Goal: Task Accomplishment & Management: Manage account settings

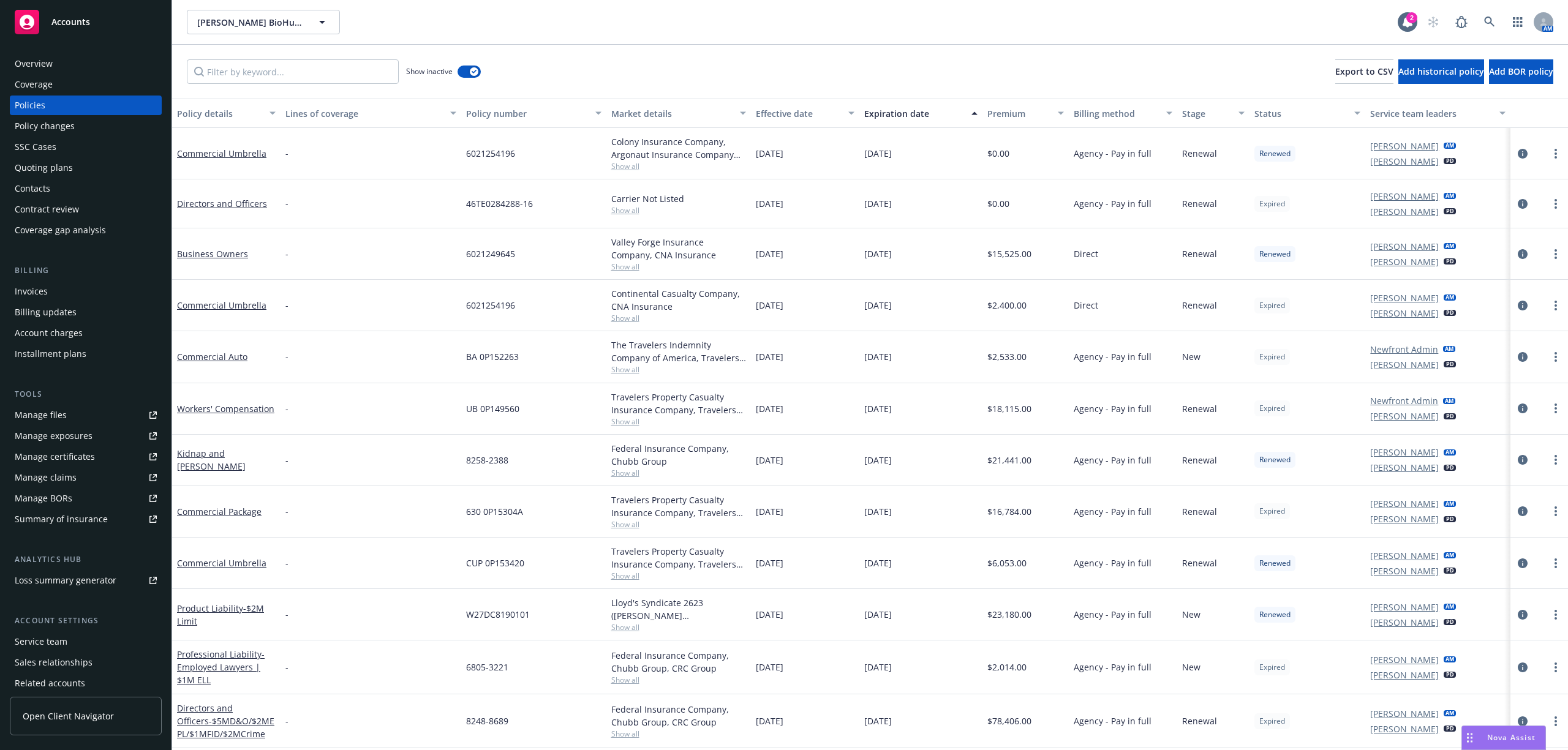
click at [61, 163] on div "Quoting plans" at bounding box center [44, 167] width 58 height 19
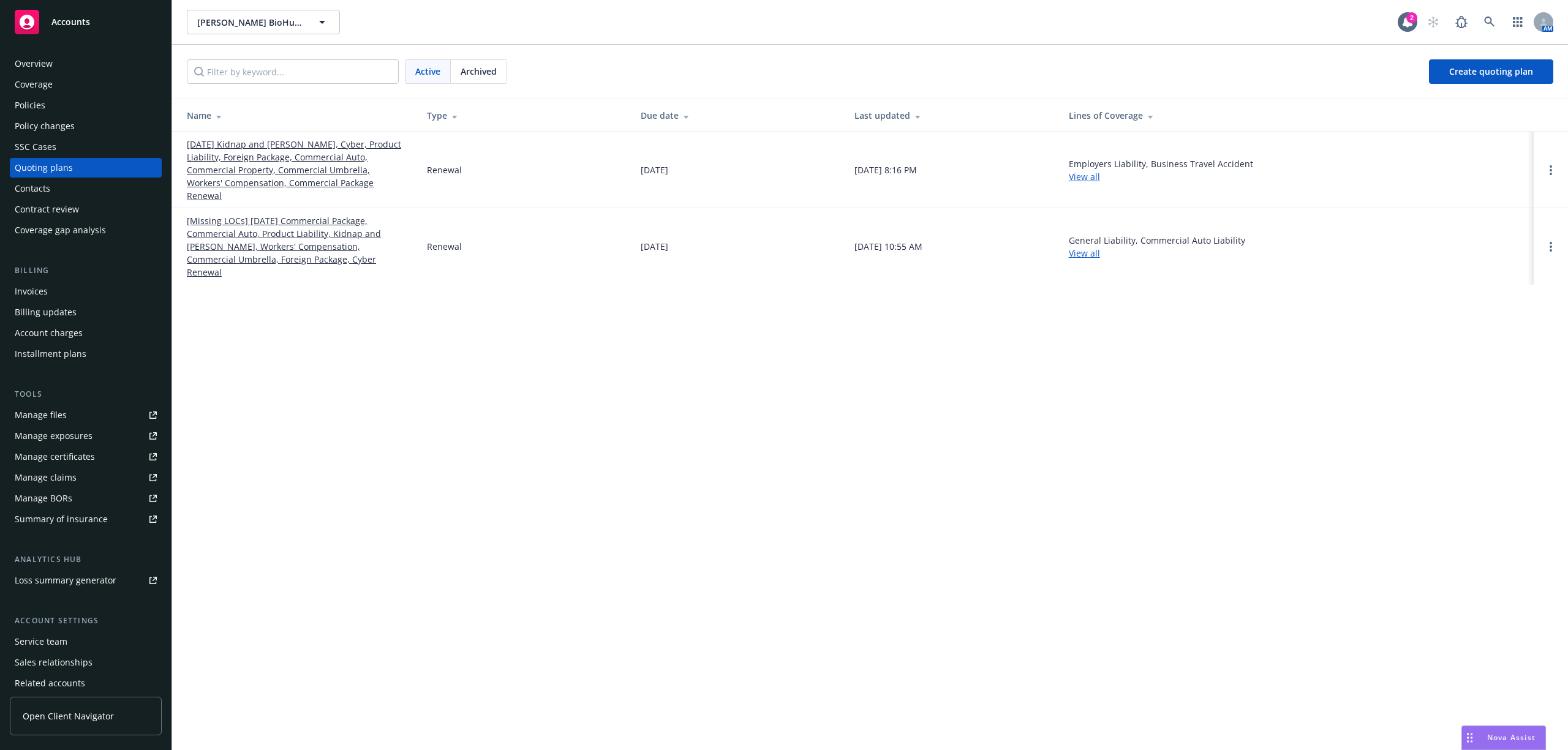
click at [313, 224] on link "[Missing LOCs] [DATE] Commercial Package, Commercial Auto, Product Liability, K…" at bounding box center [297, 247] width 220 height 65
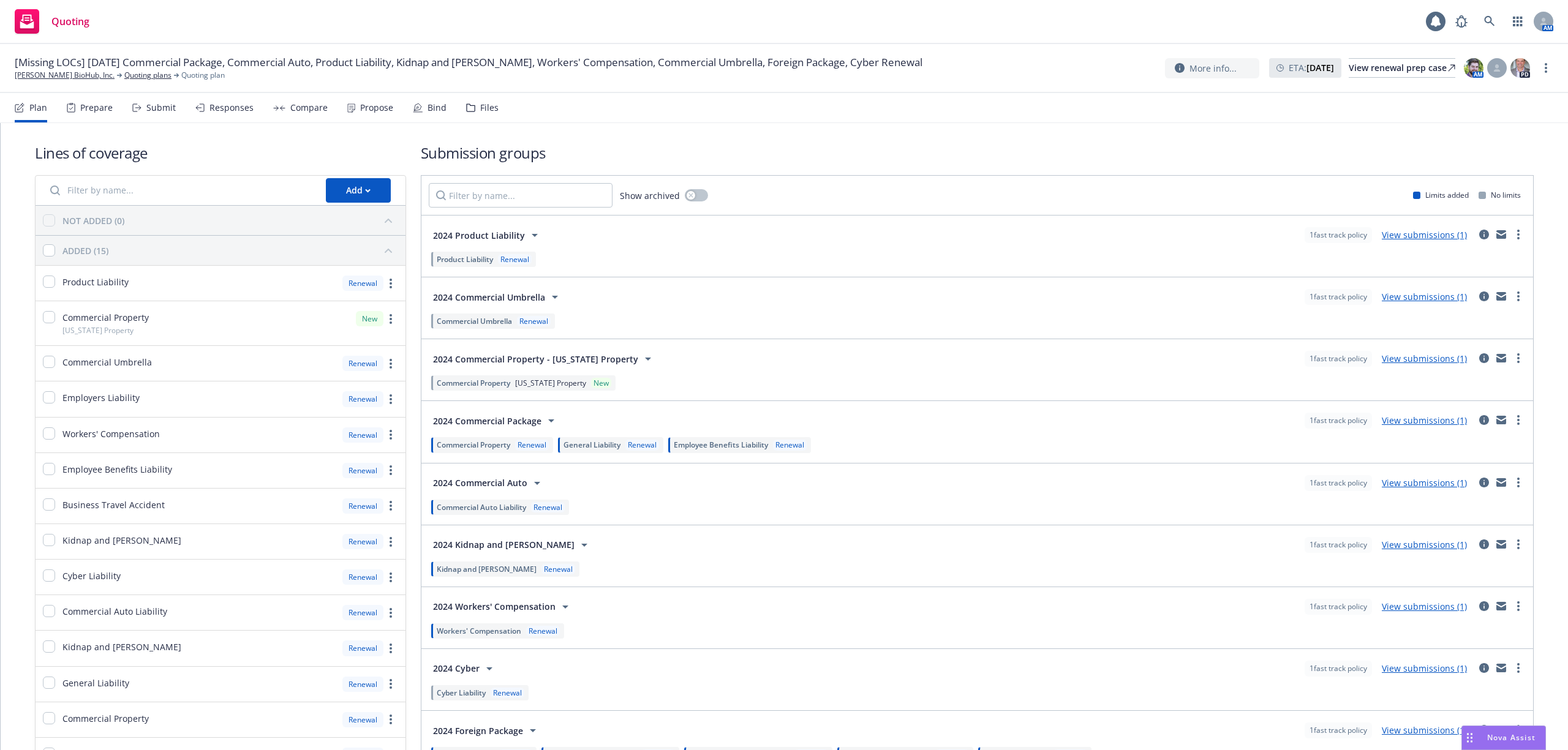
click at [480, 103] on div "Files" at bounding box center [489, 108] width 18 height 10
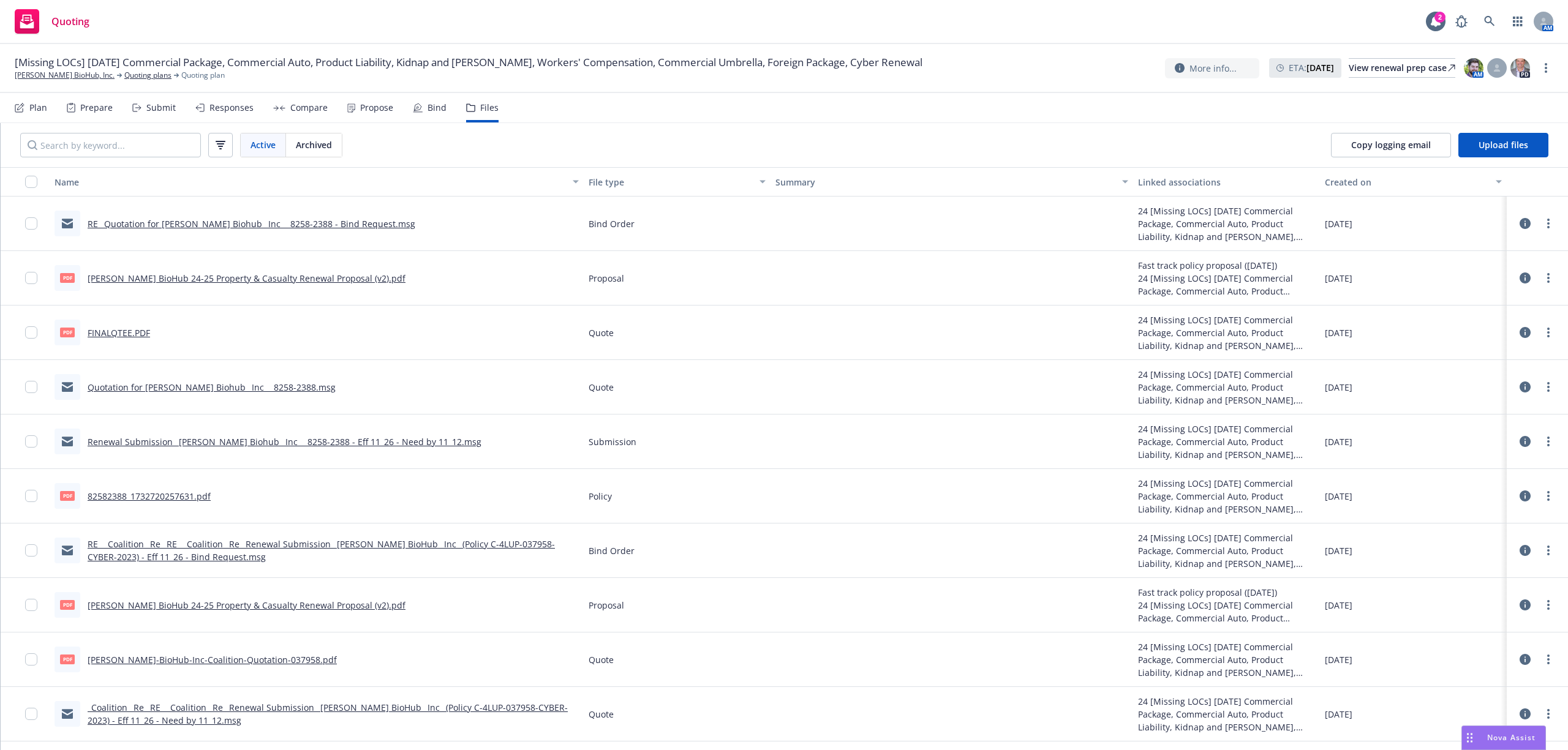
click at [604, 180] on div "File type" at bounding box center [670, 182] width 163 height 13
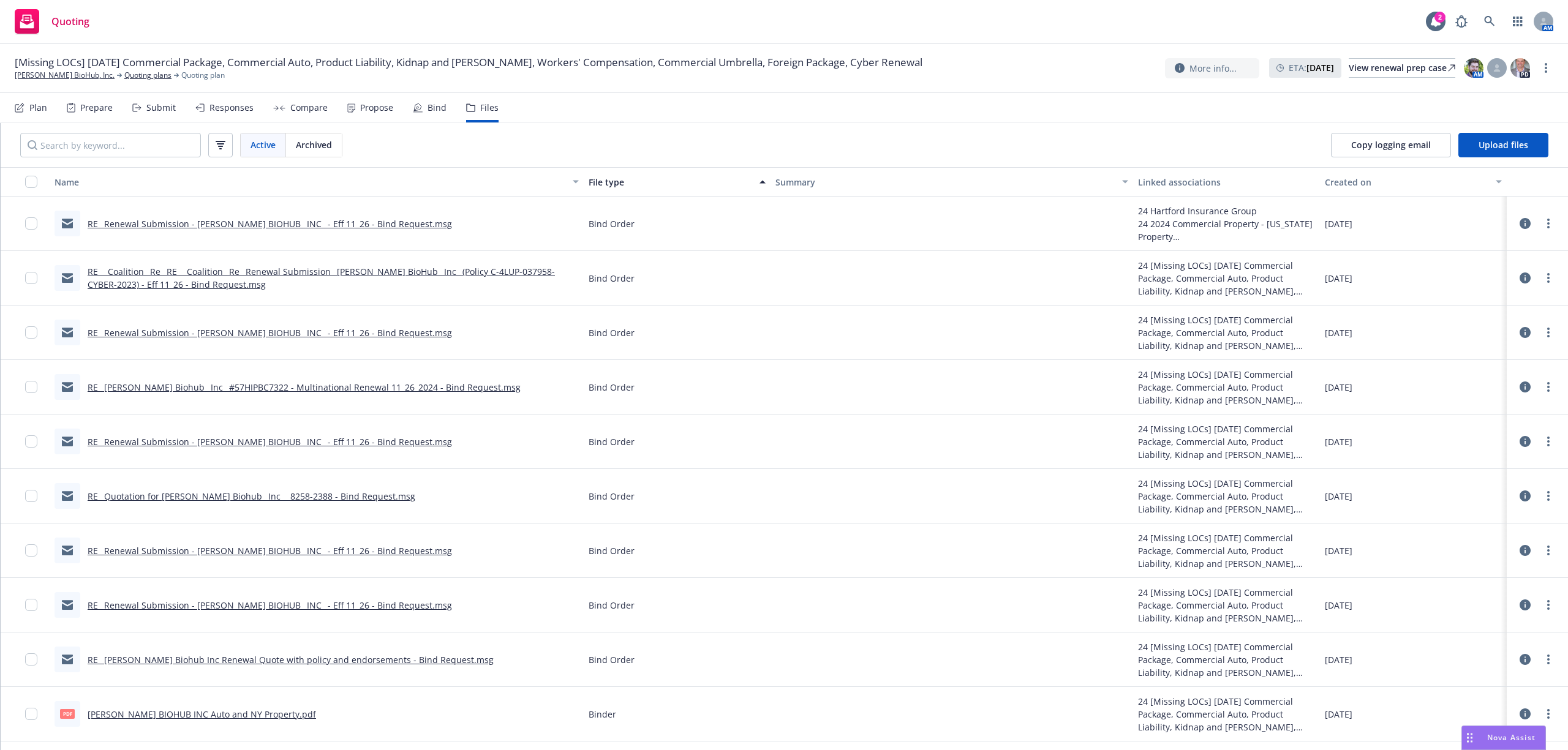
click at [290, 660] on link "RE_ Chan Zuckerberg Biohub Inc Renewal Quote with policy and endorsements - Bin…" at bounding box center [290, 659] width 406 height 11
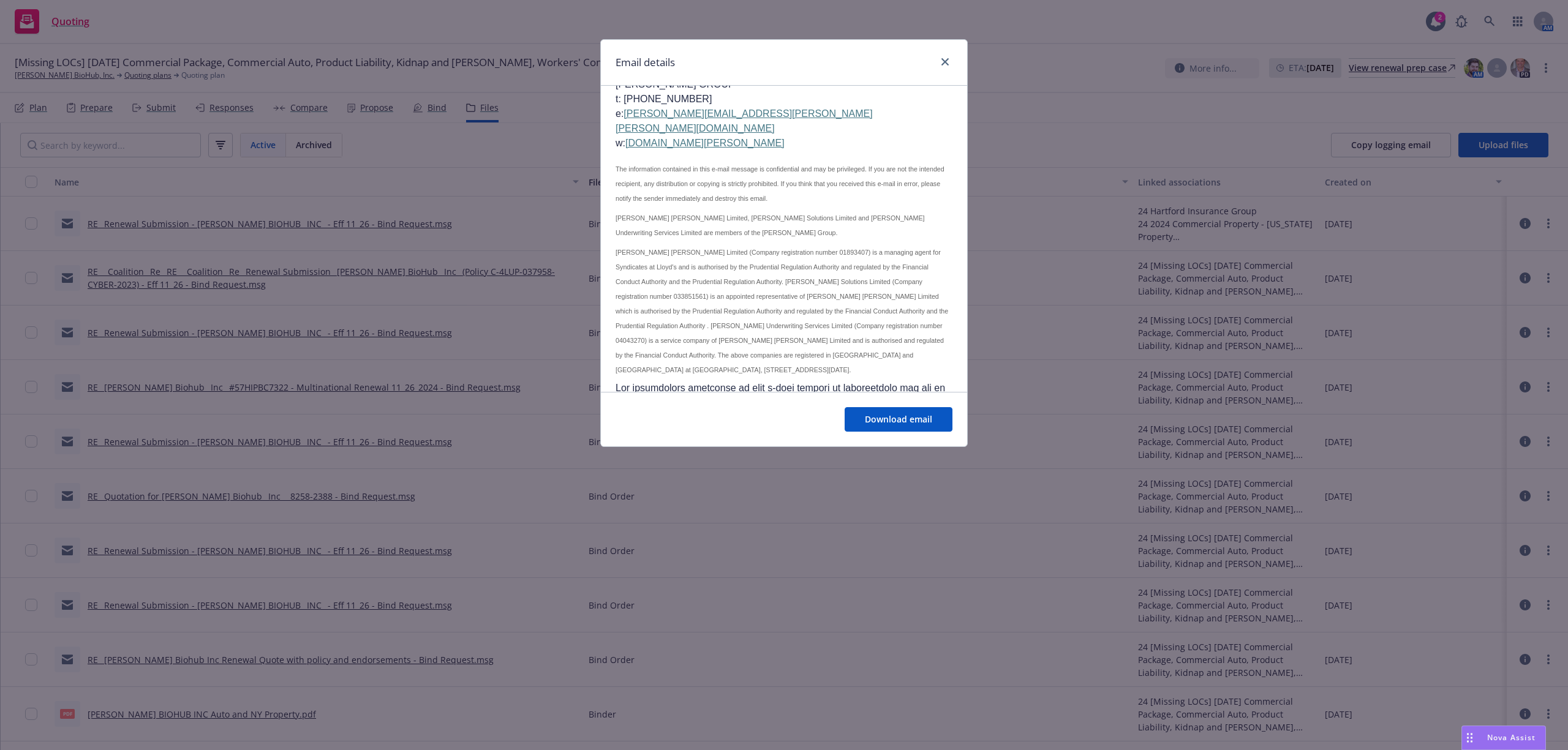
scroll to position [1224, 0]
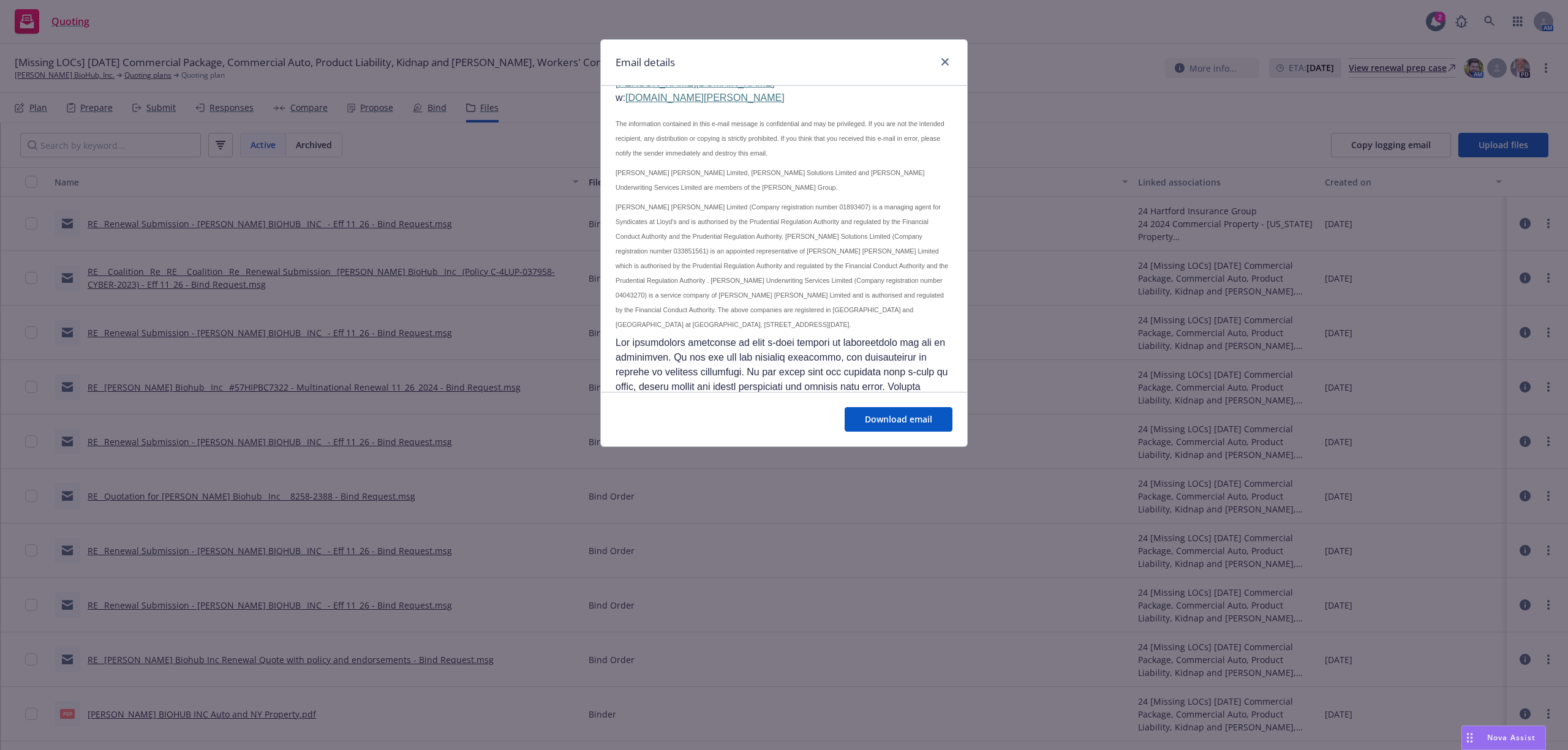
click at [363, 532] on div "Email details RE: Chan Zuckerberg Biohub Inc Renewal Quote with policy and endo…" at bounding box center [784, 375] width 1568 height 750
click at [950, 59] on link "close" at bounding box center [945, 62] width 15 height 15
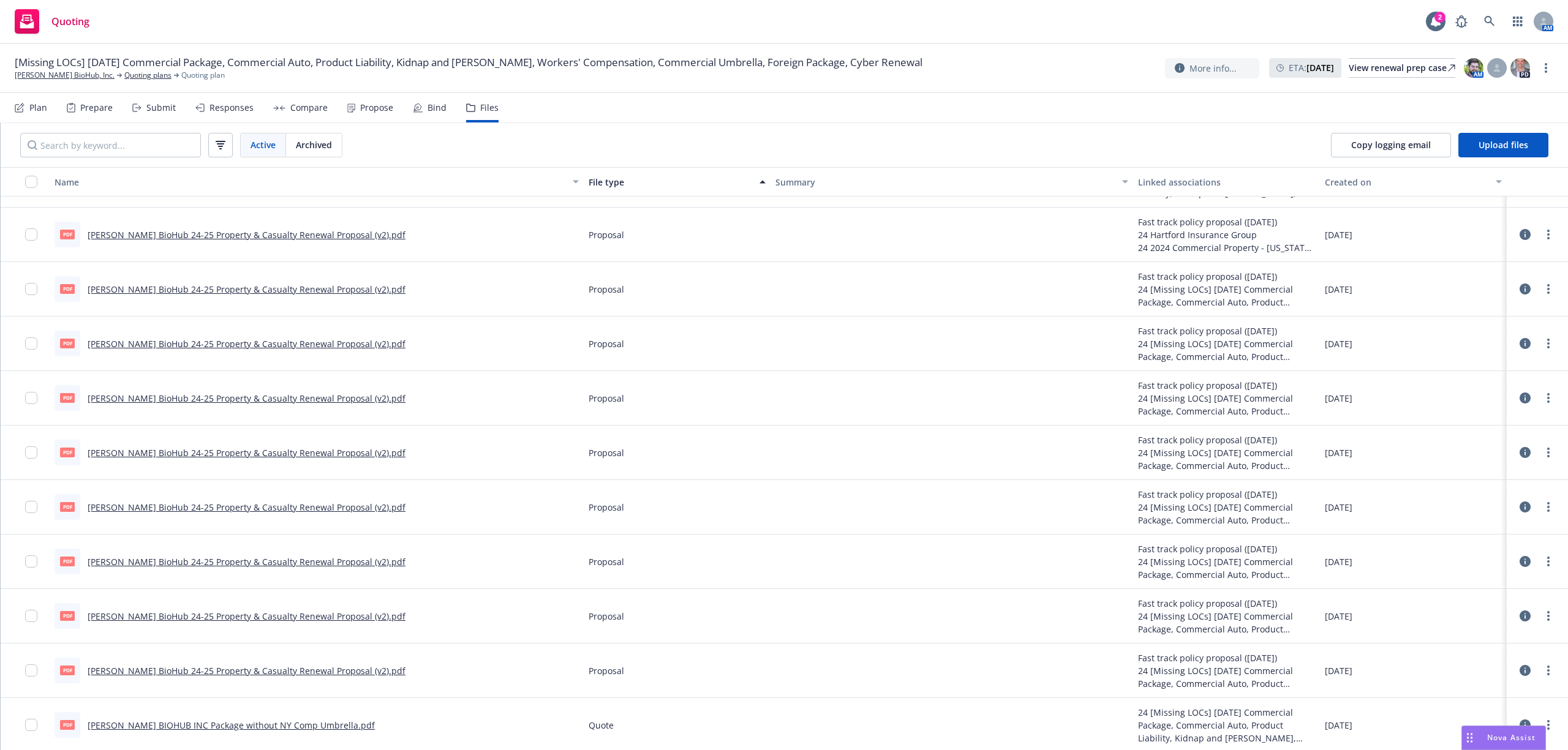
scroll to position [1632, 0]
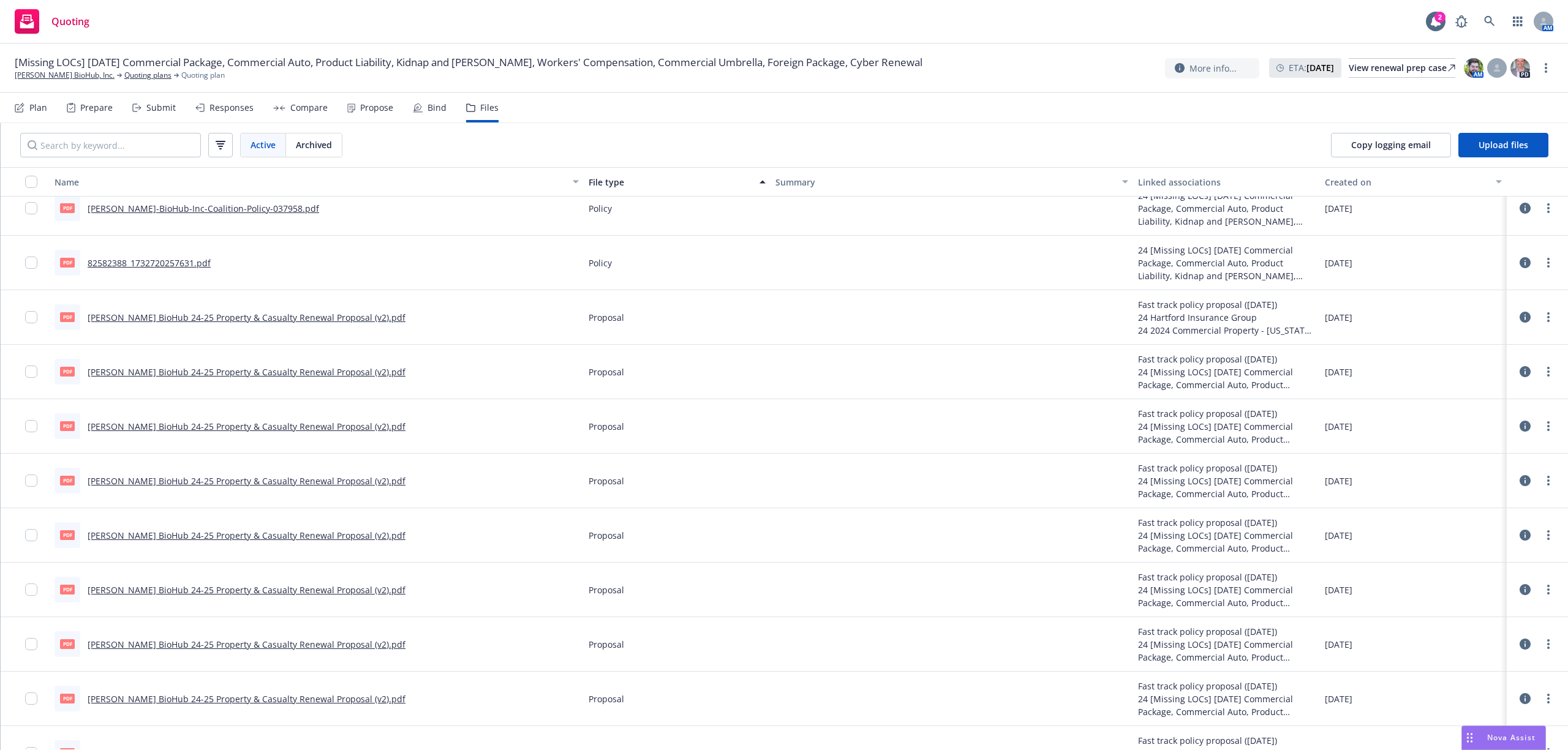
click at [277, 314] on link "Chan Zuckerberg BioHub 24-25 Property & Casualty Renewal Proposal (v2).pdf" at bounding box center [246, 317] width 318 height 11
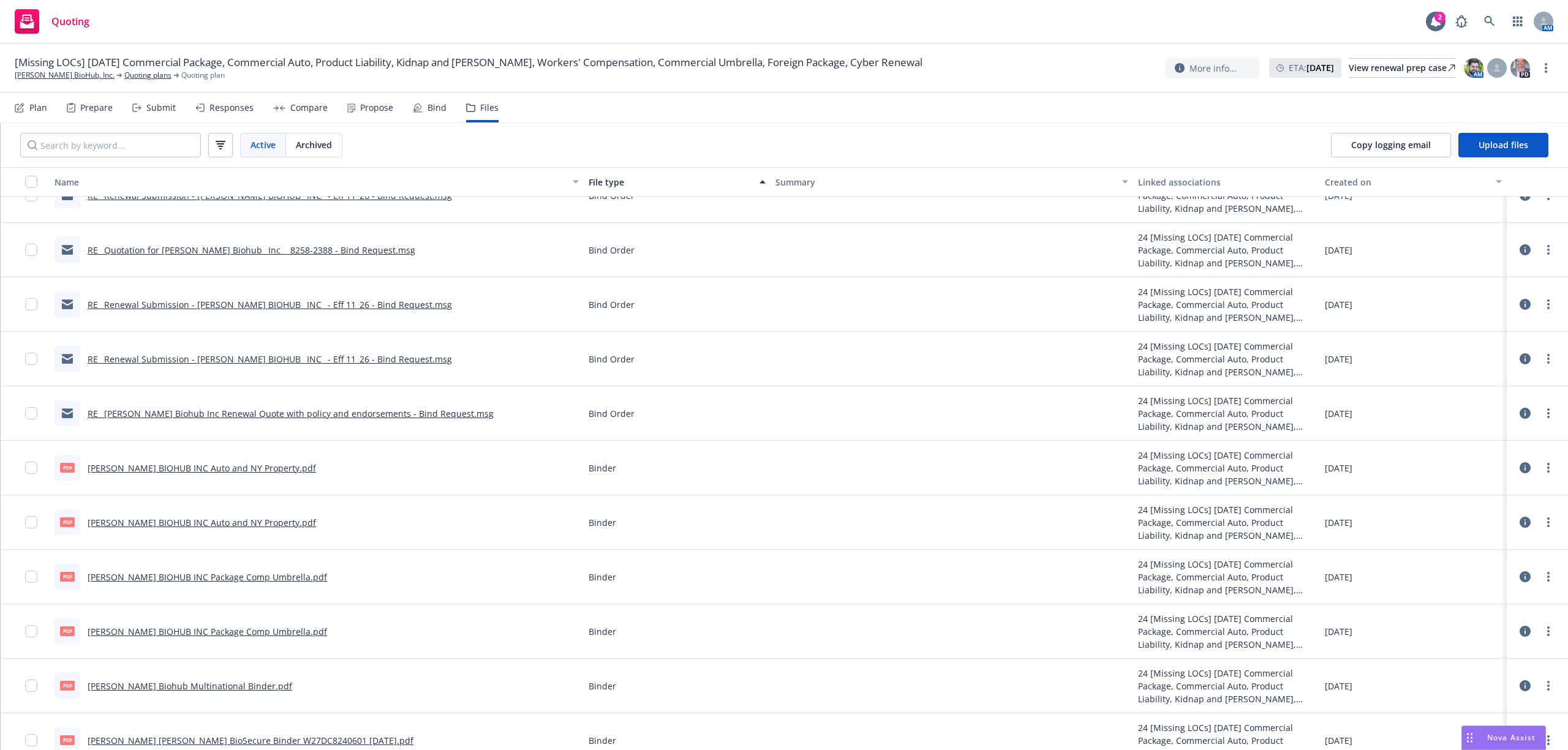
scroll to position [81, 0]
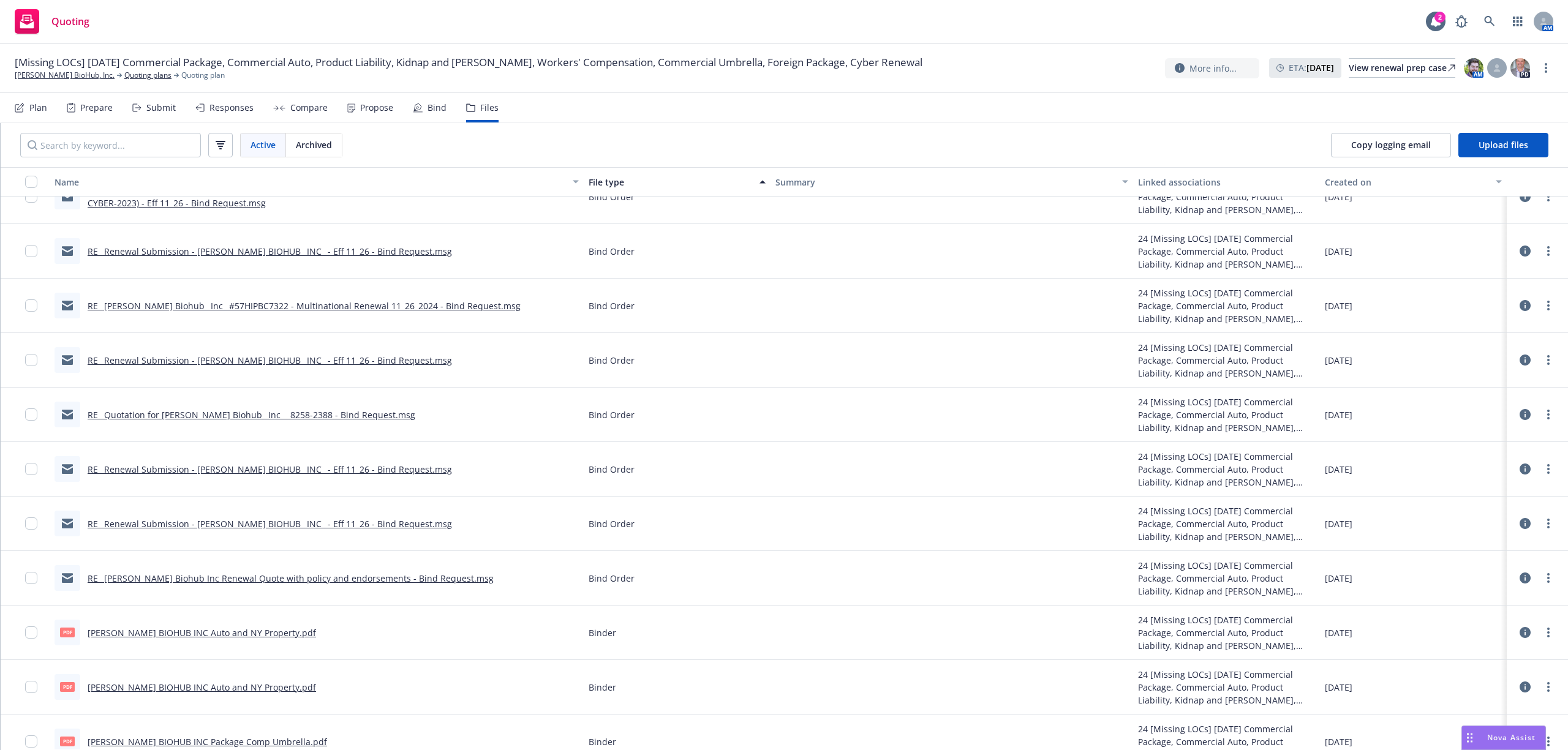
click at [211, 253] on link "RE_ Renewal Submission - CHAN ZUCKERBERG BIOHUB_ INC_ - Eff 11_26 - Bind Reques…" at bounding box center [270, 251] width 364 height 11
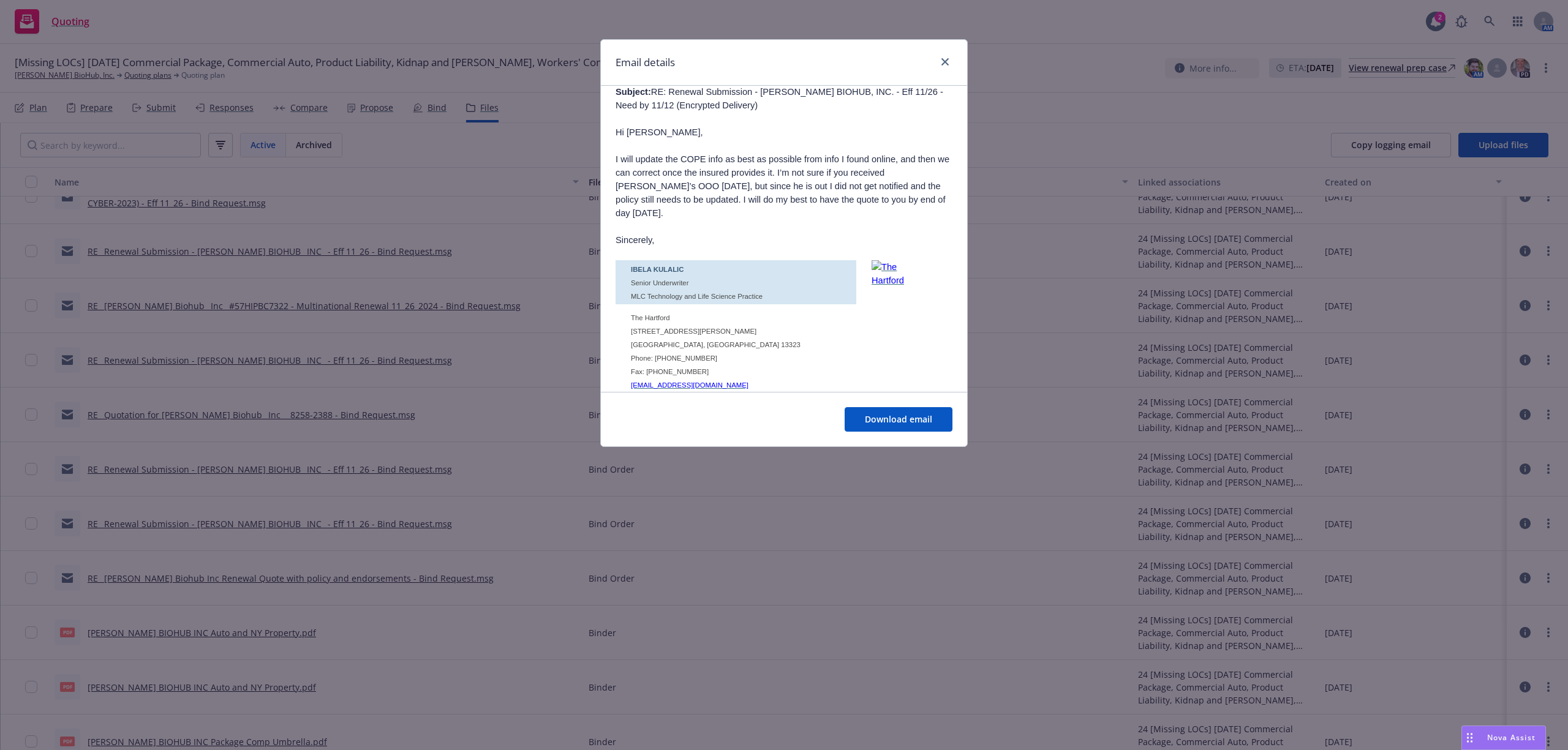
scroll to position [1714, 0]
click at [942, 62] on icon "close" at bounding box center [945, 62] width 7 height 7
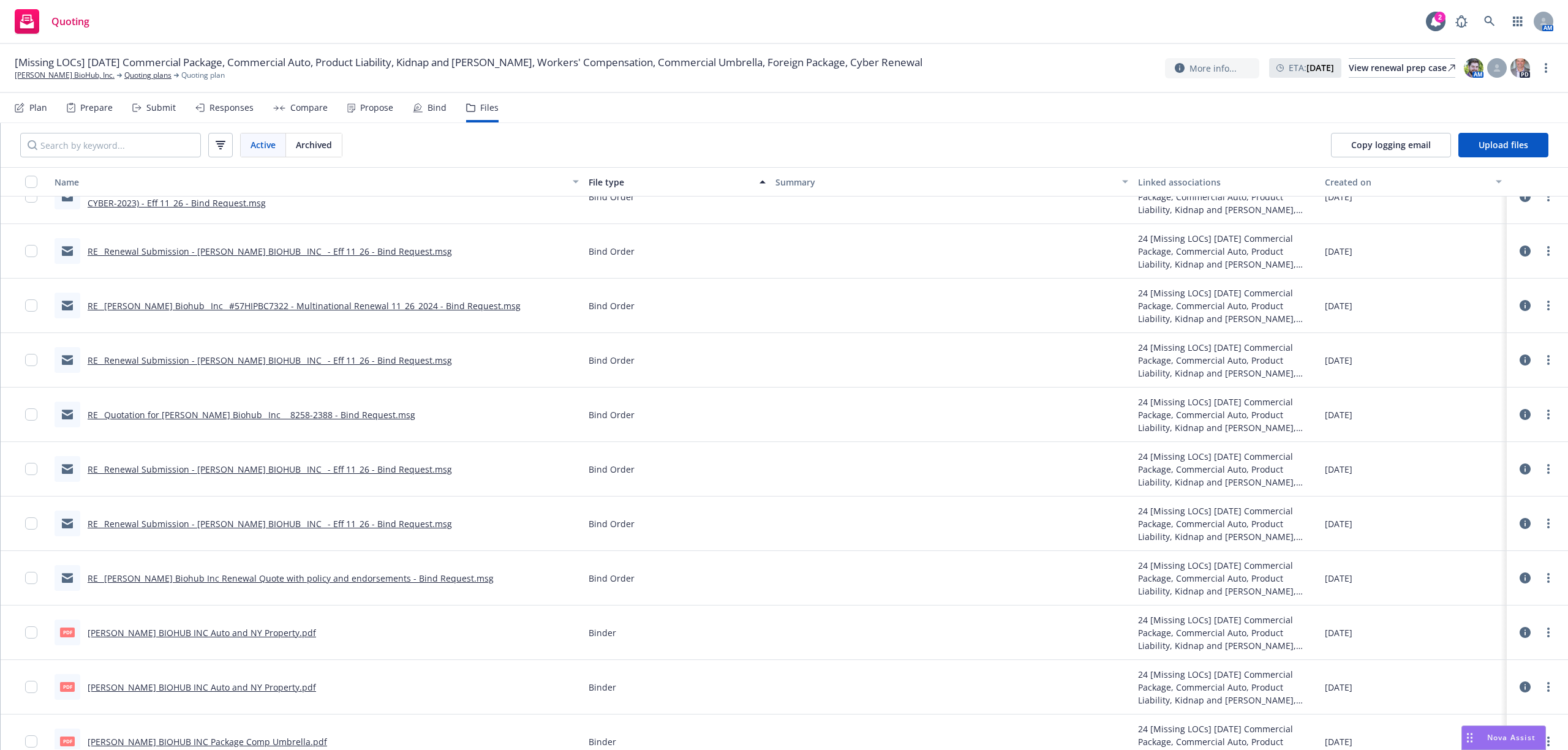
click at [245, 304] on link "RE_ Chan Zuckerberg Biohub_ Inc_ #57HIPBC7322 - Multinational Renewal 11_26_202…" at bounding box center [304, 305] width 433 height 11
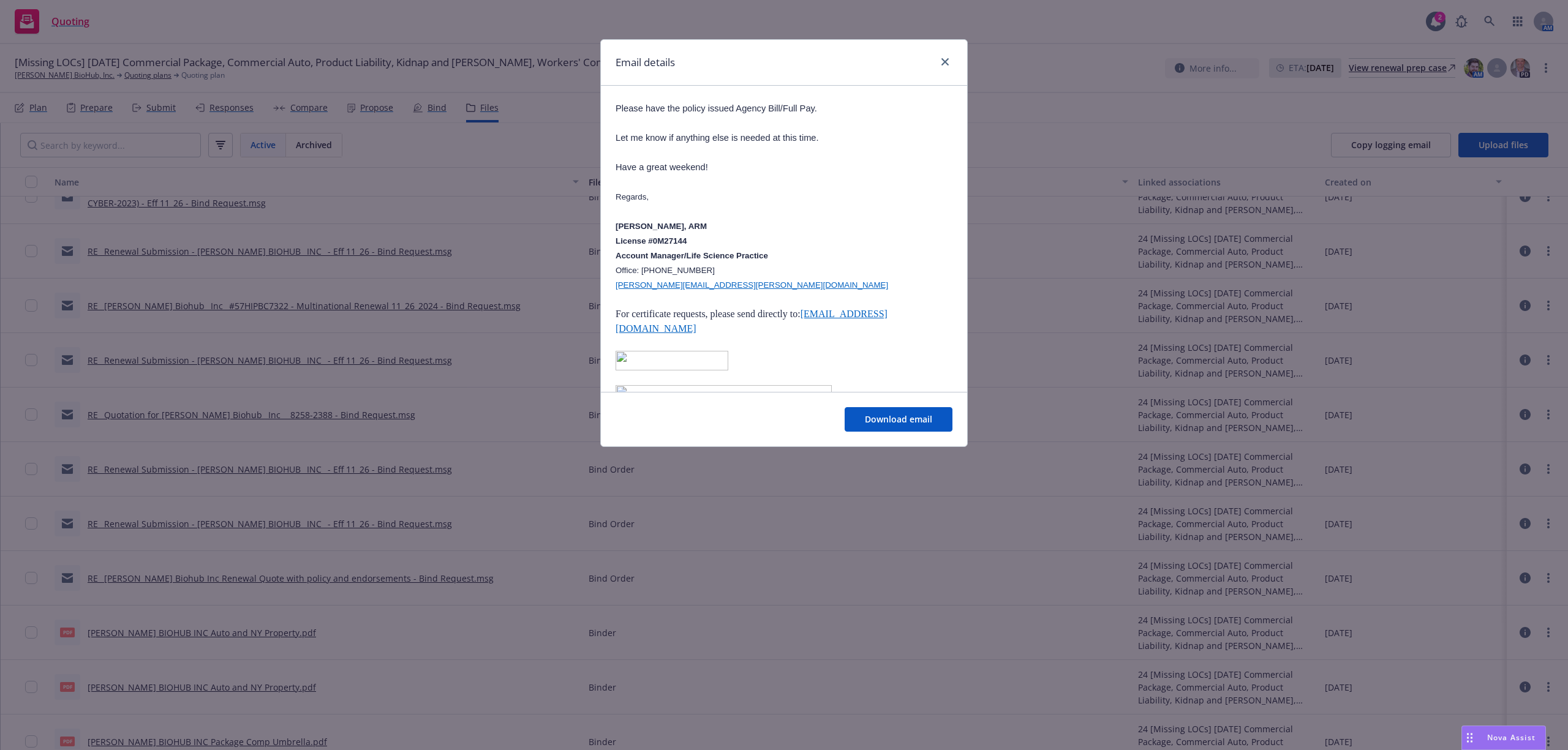
scroll to position [245, 0]
click at [942, 62] on icon "close" at bounding box center [945, 62] width 7 height 7
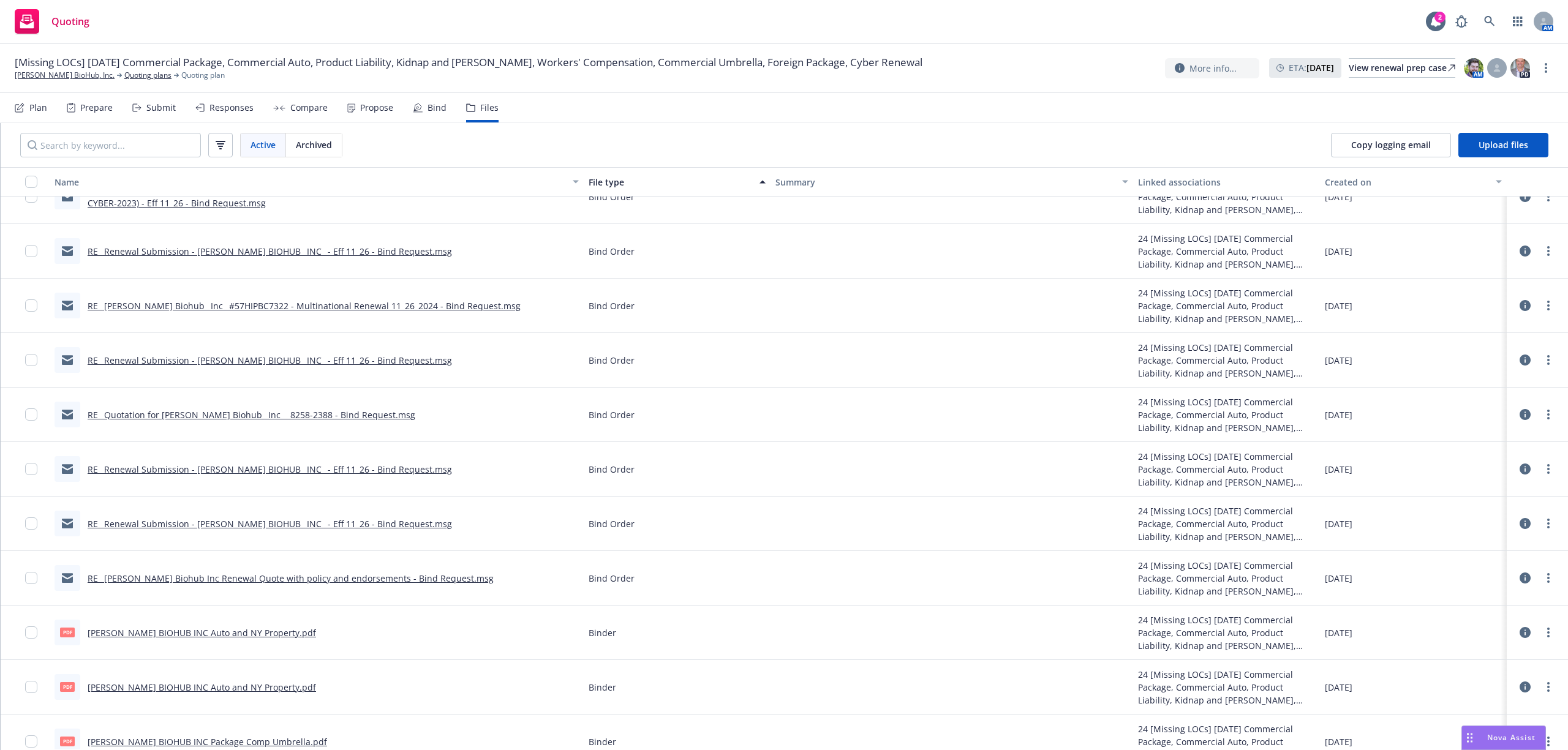
click at [373, 582] on link "RE_ Chan Zuckerberg Biohub Inc Renewal Quote with policy and endorsements - Bin…" at bounding box center [290, 578] width 406 height 11
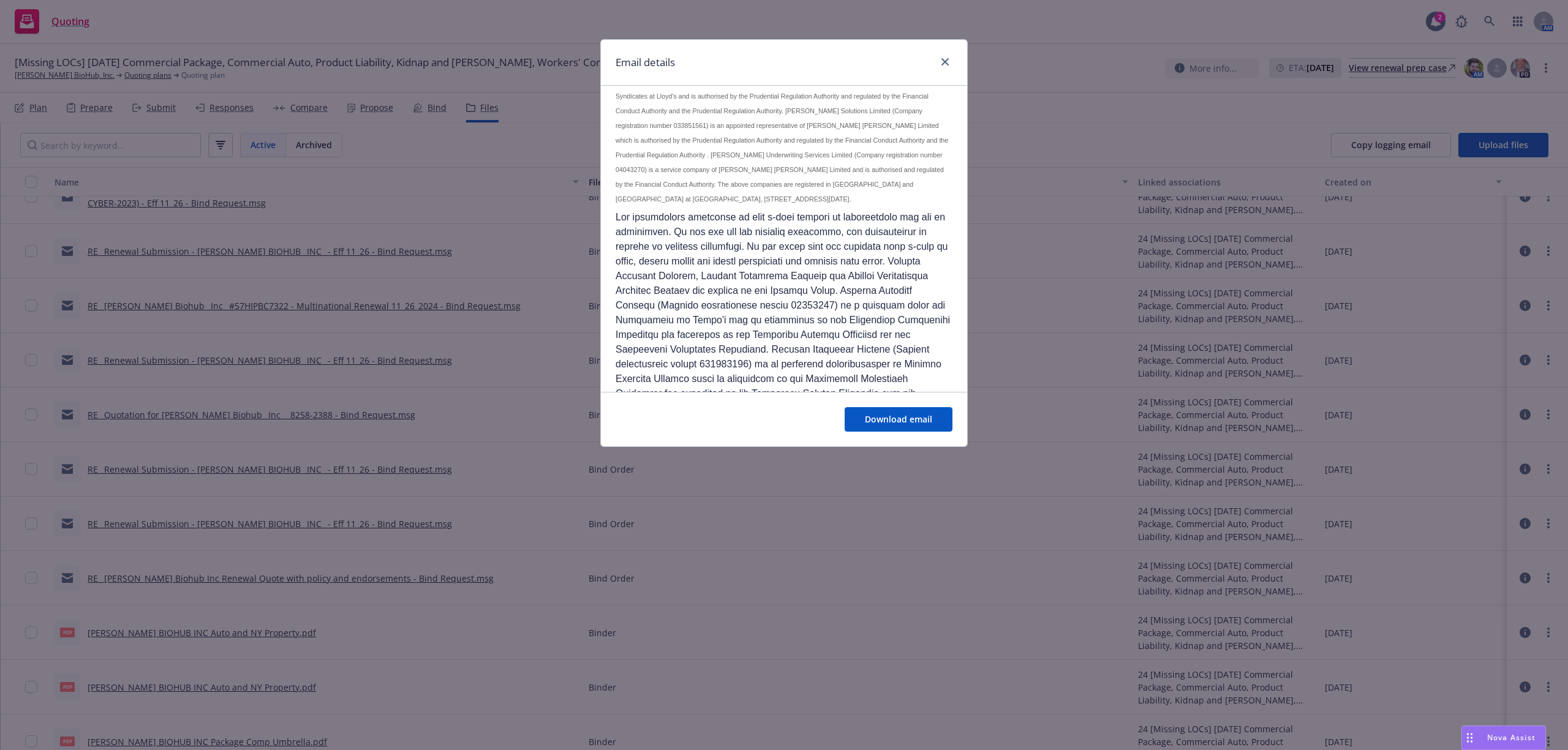
scroll to position [1352, 0]
click at [946, 59] on icon "close" at bounding box center [945, 62] width 7 height 7
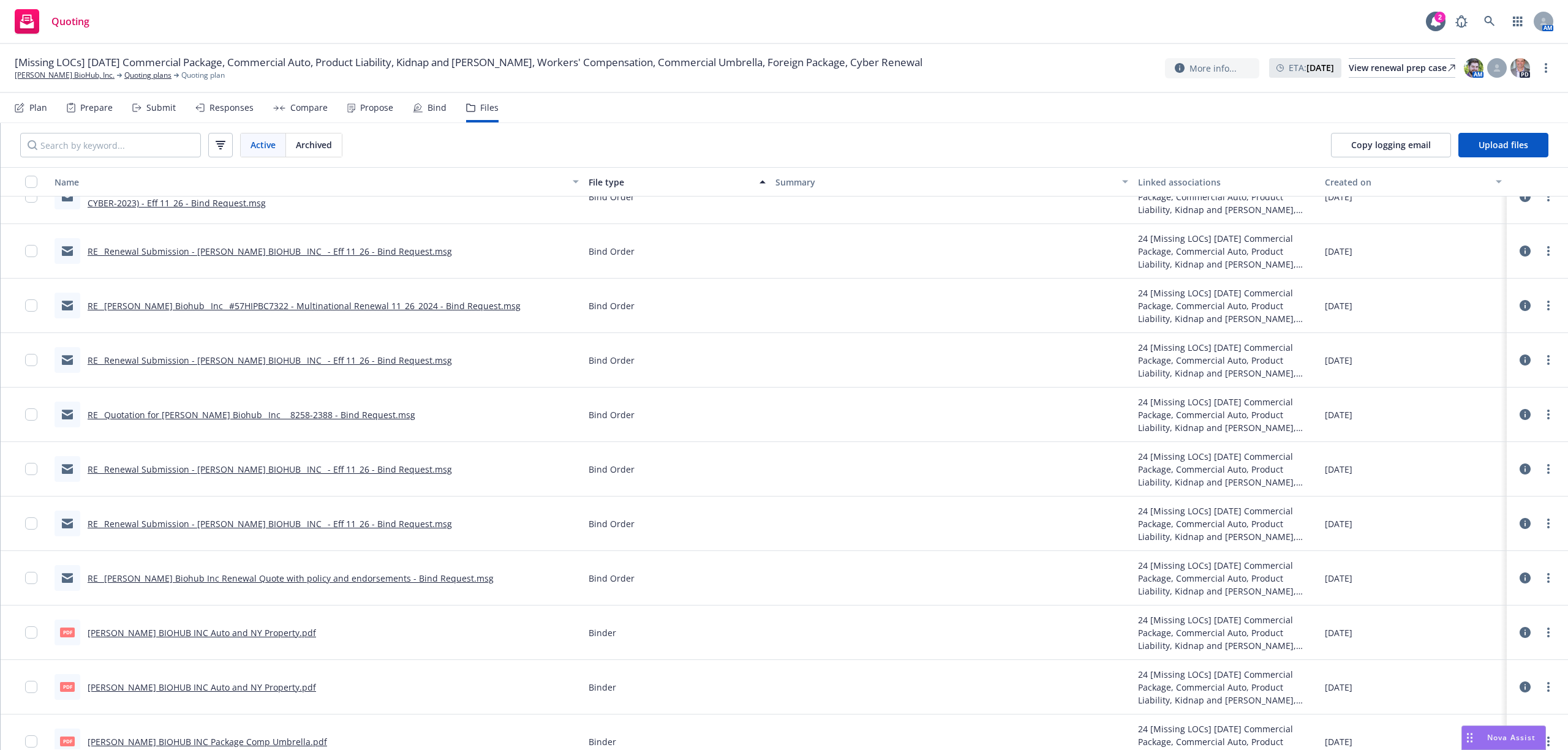
scroll to position [0, 0]
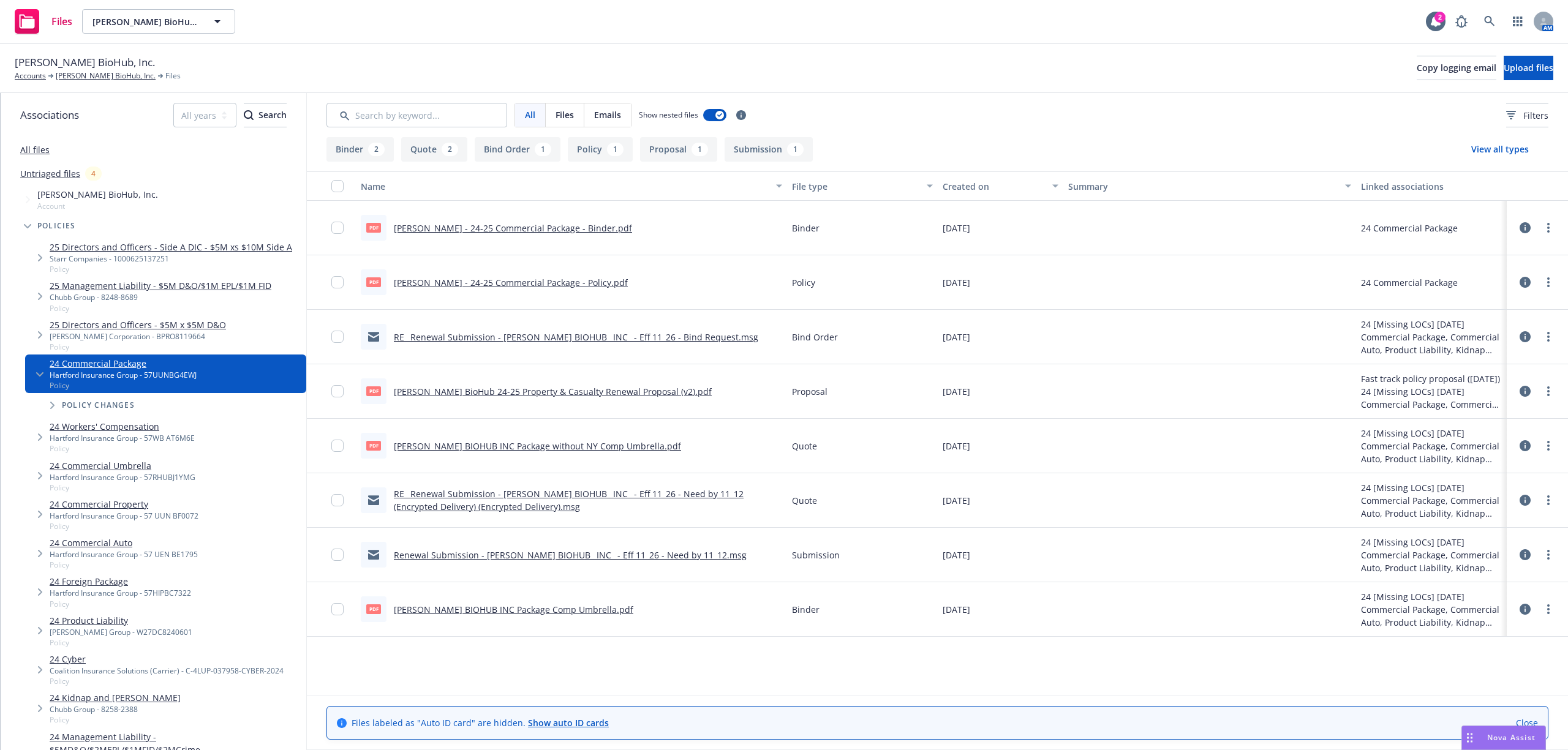
click at [542, 560] on link "Renewal Submission - CHAN ZUCKERBERG BIOHUB_ INC_ - Eff 11_26 - Need by 11_12.m…" at bounding box center [570, 554] width 353 height 11
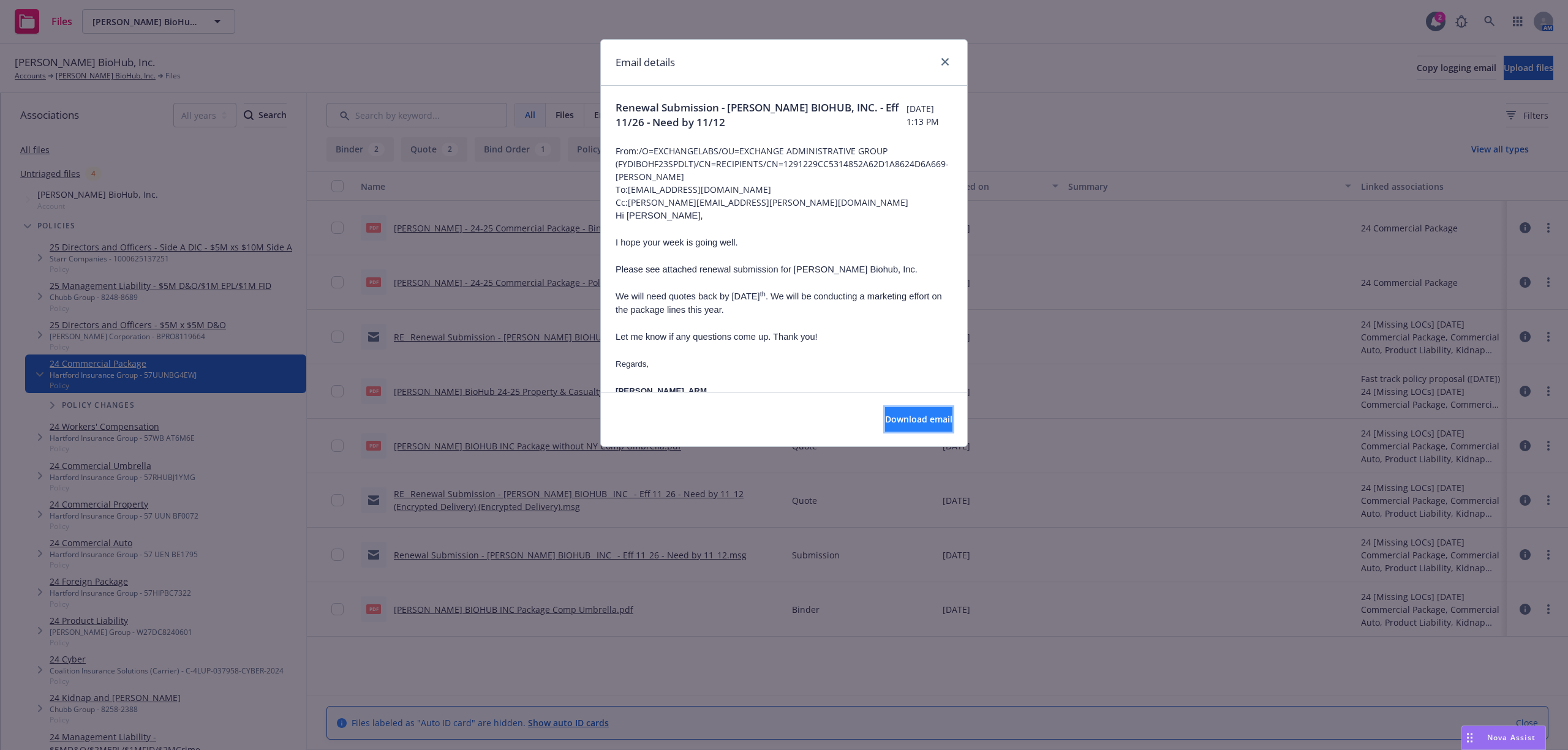
click at [893, 429] on button "Download email" at bounding box center [919, 419] width 67 height 24
click at [940, 60] on link "close" at bounding box center [945, 62] width 15 height 15
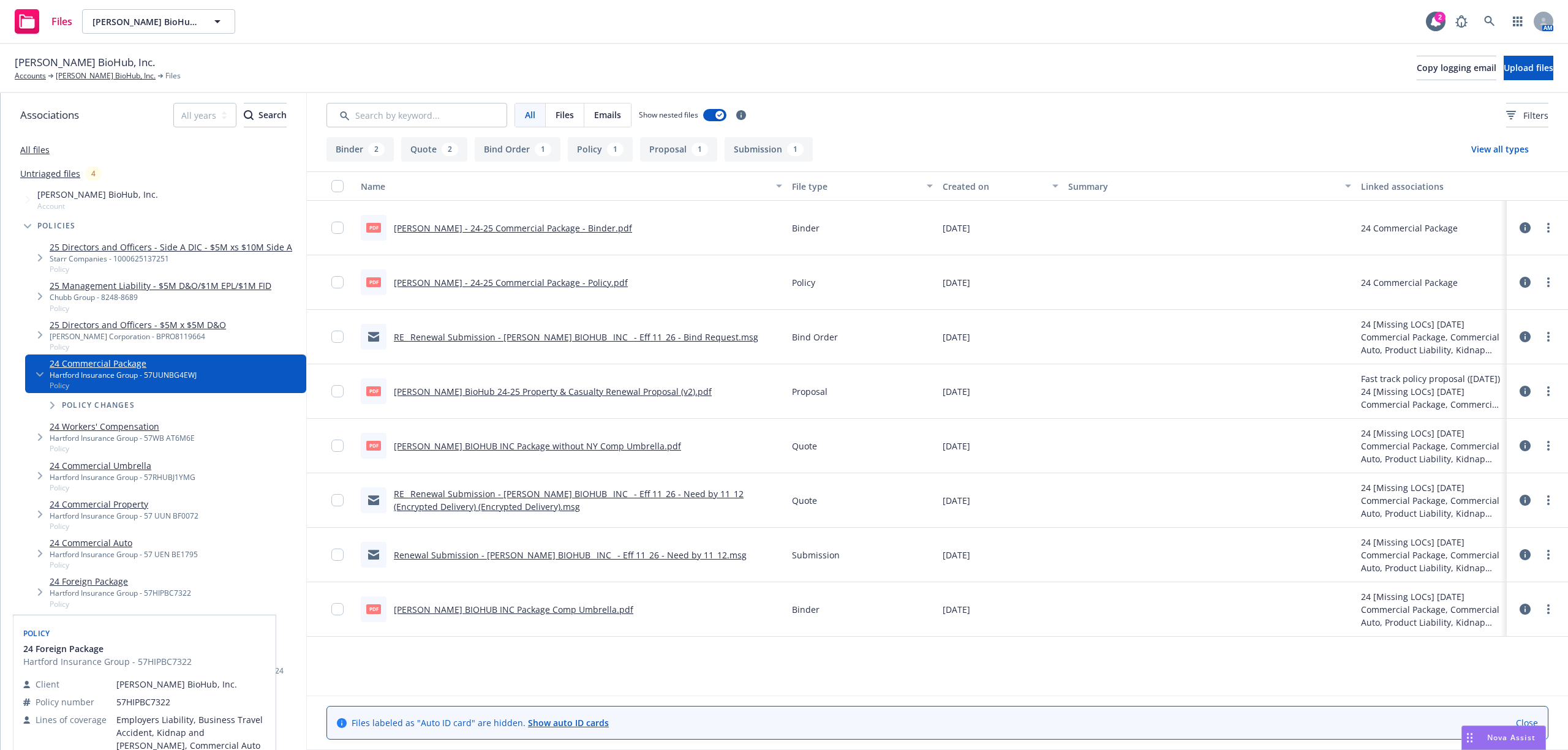
click at [82, 578] on link "24 Foreign Package" at bounding box center [120, 581] width 141 height 13
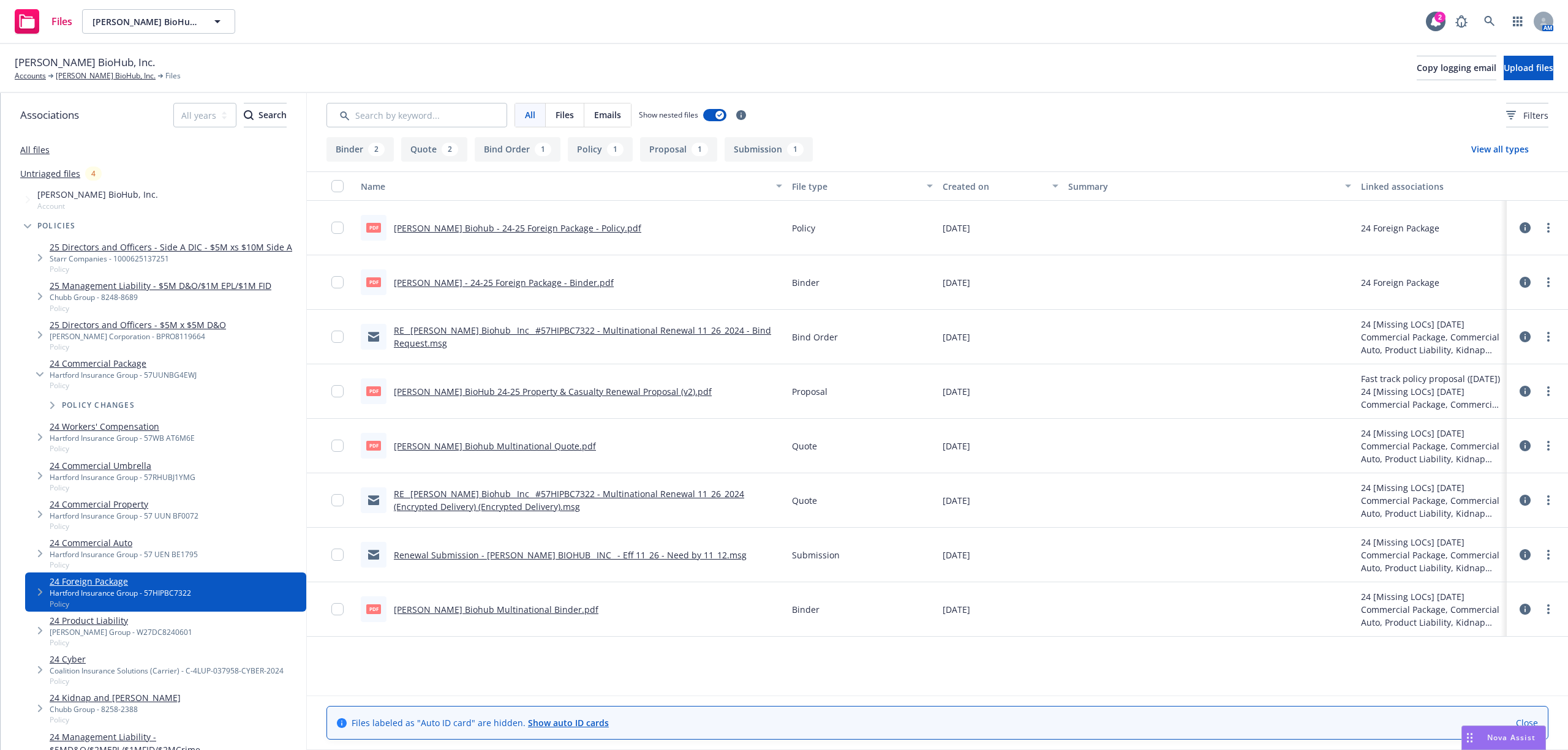
click at [500, 231] on link "Chan Zuckerberg Biohub - 24-25 Foreign Package - Policy.pdf" at bounding box center [518, 228] width 247 height 11
click at [81, 358] on link "24 Commercial Package" at bounding box center [123, 363] width 147 height 13
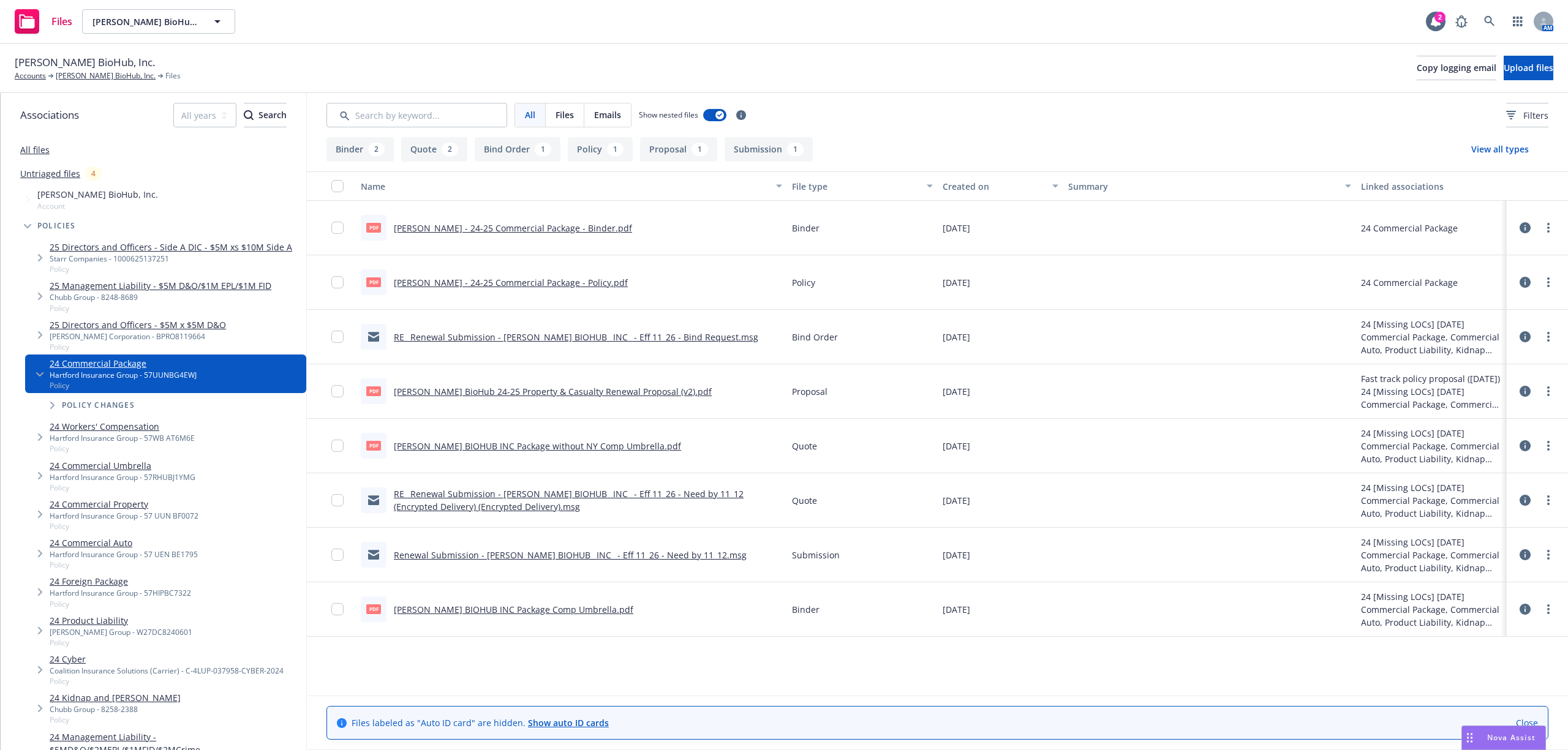
click at [522, 335] on link "RE_ Renewal Submission - CHAN ZUCKERBERG BIOHUB_ INC_ - Eff 11_26 - Bind Reques…" at bounding box center [576, 337] width 364 height 11
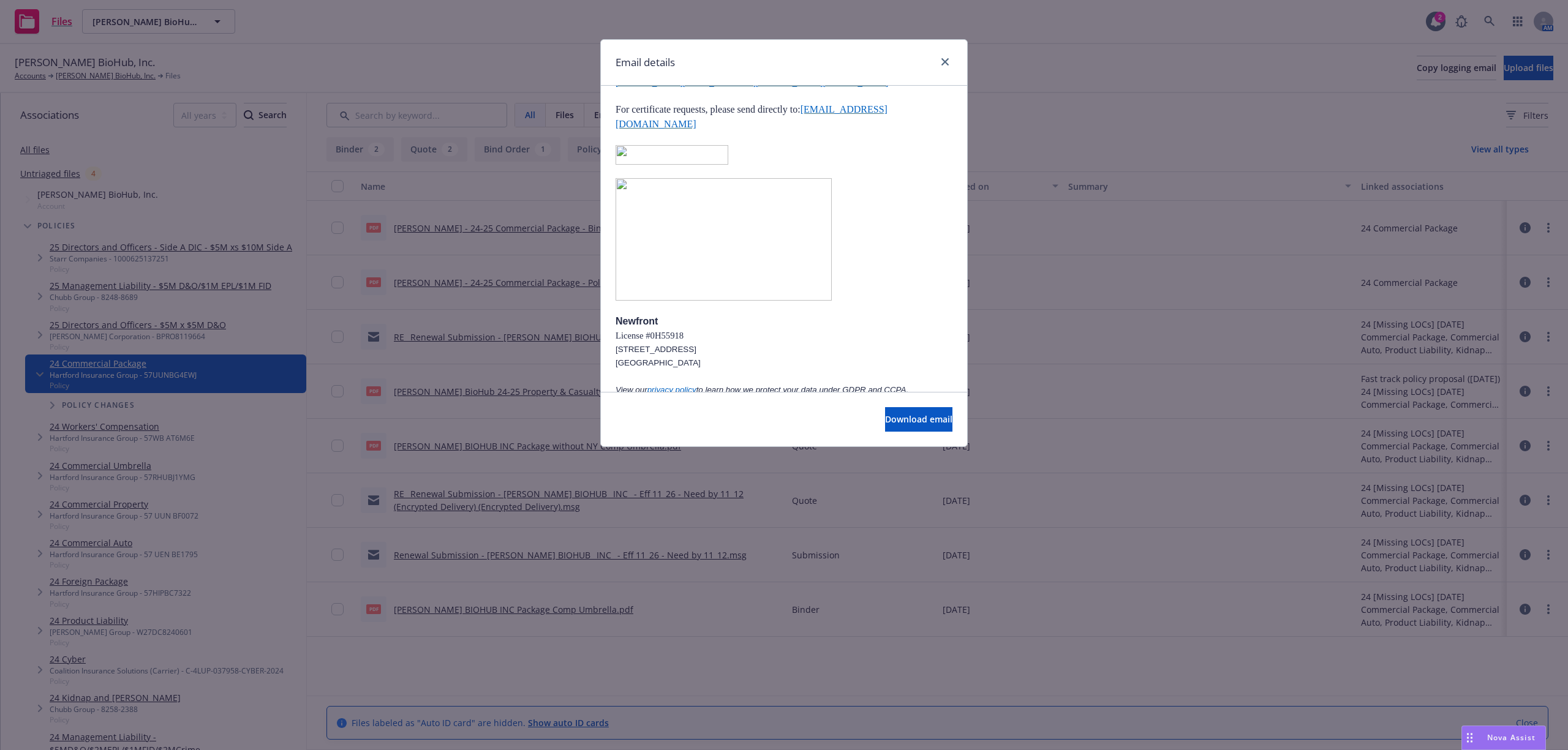
scroll to position [2612, 0]
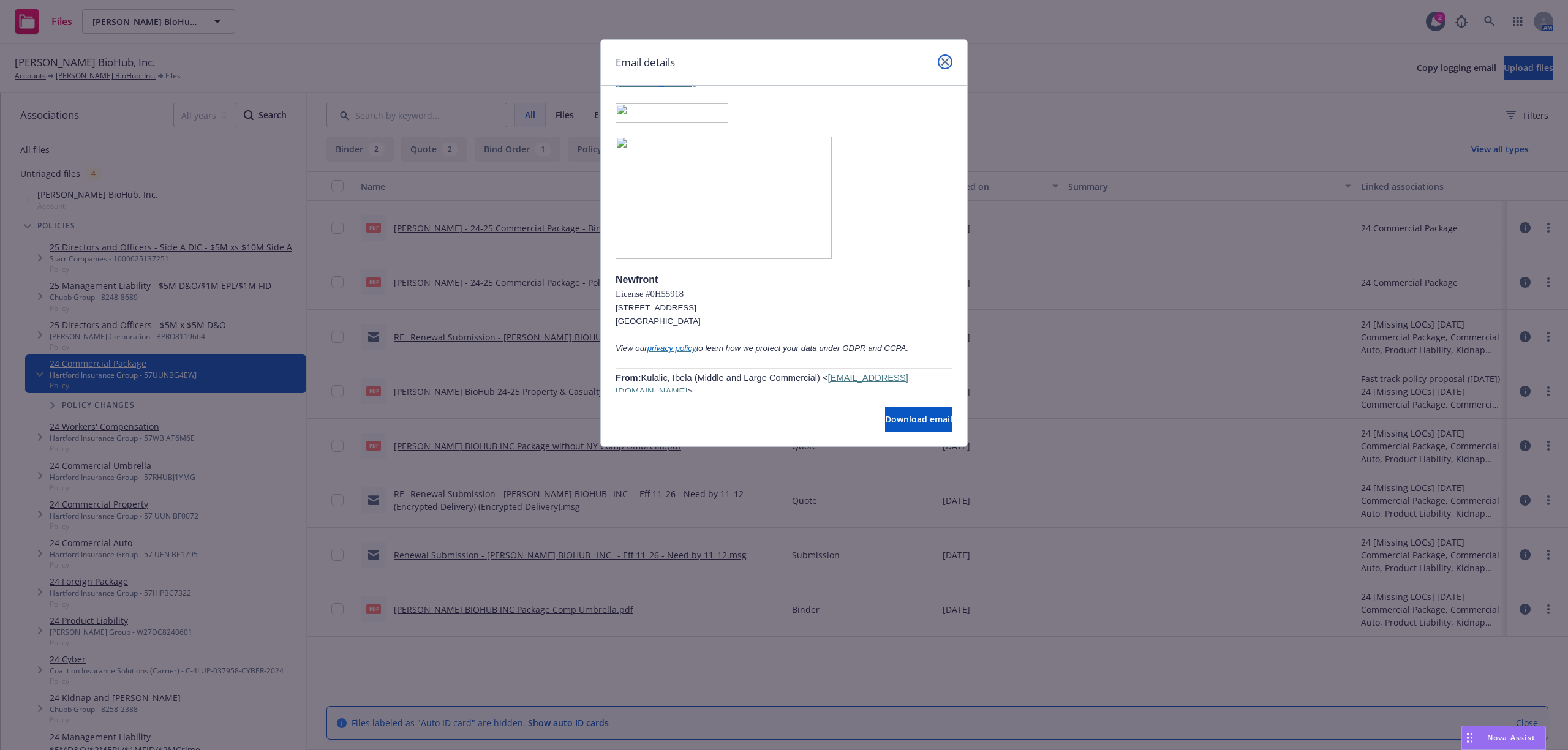
click at [943, 66] on link "close" at bounding box center [945, 62] width 15 height 15
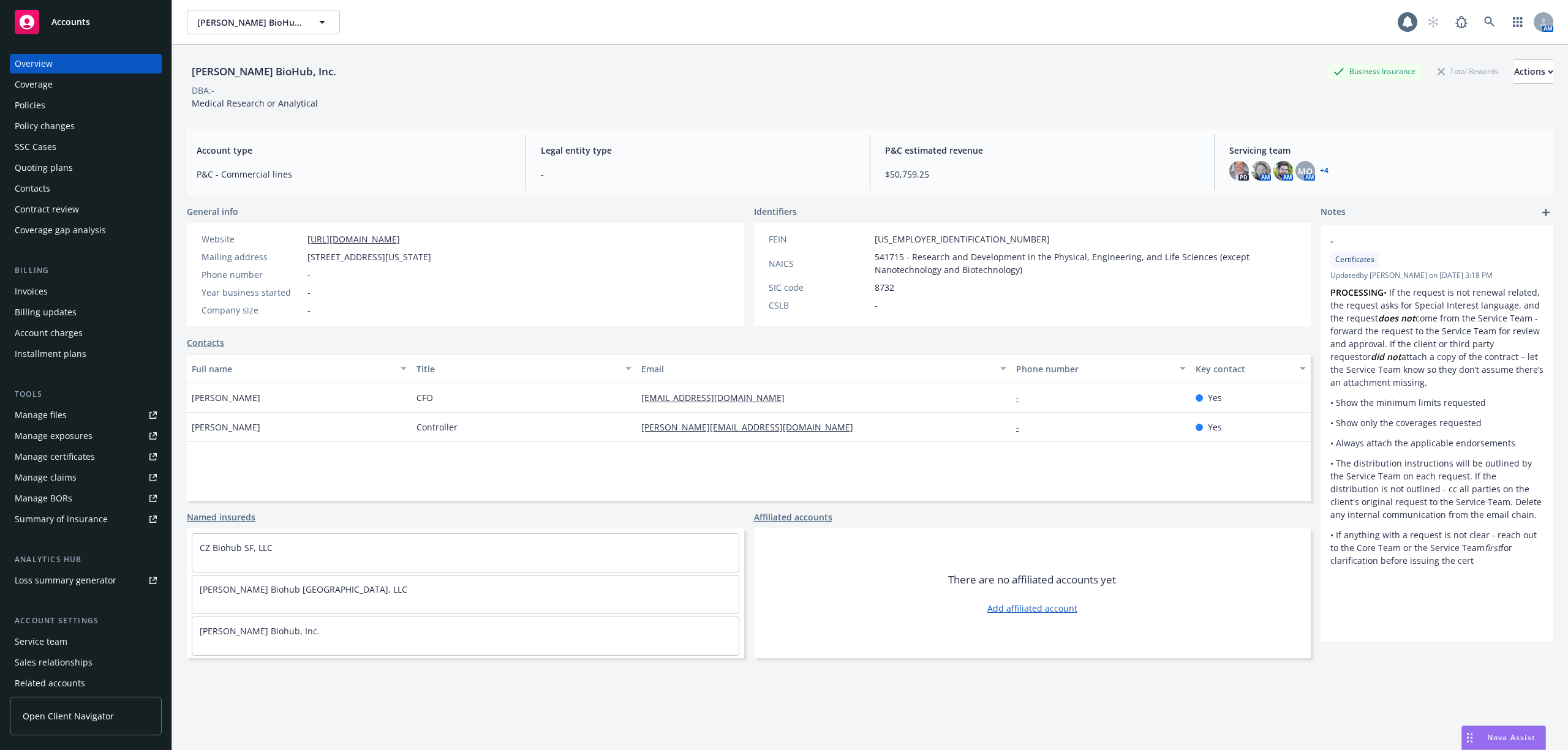
click at [52, 121] on div "Policy changes" at bounding box center [44, 126] width 60 height 19
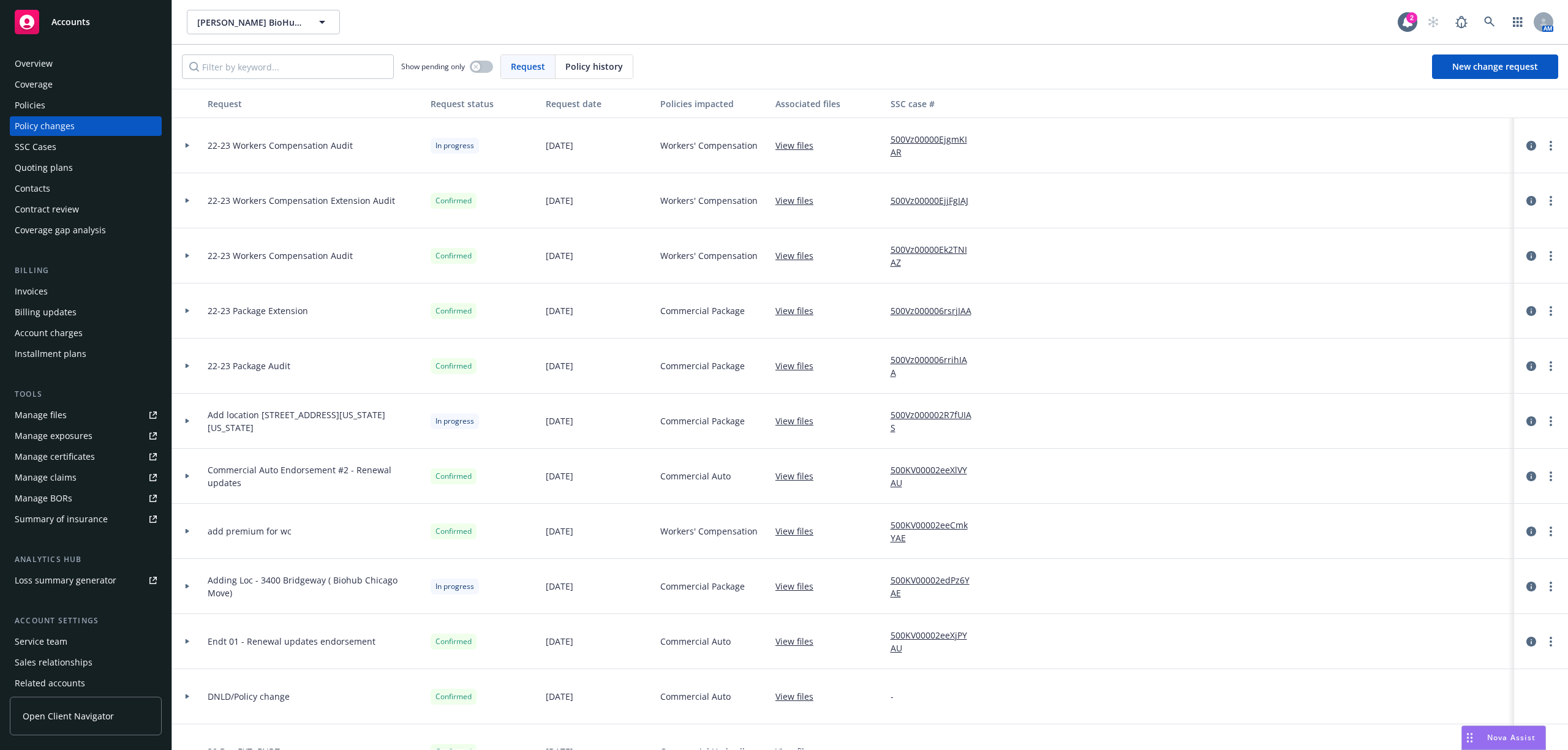
click at [192, 422] on div at bounding box center [187, 421] width 21 height 4
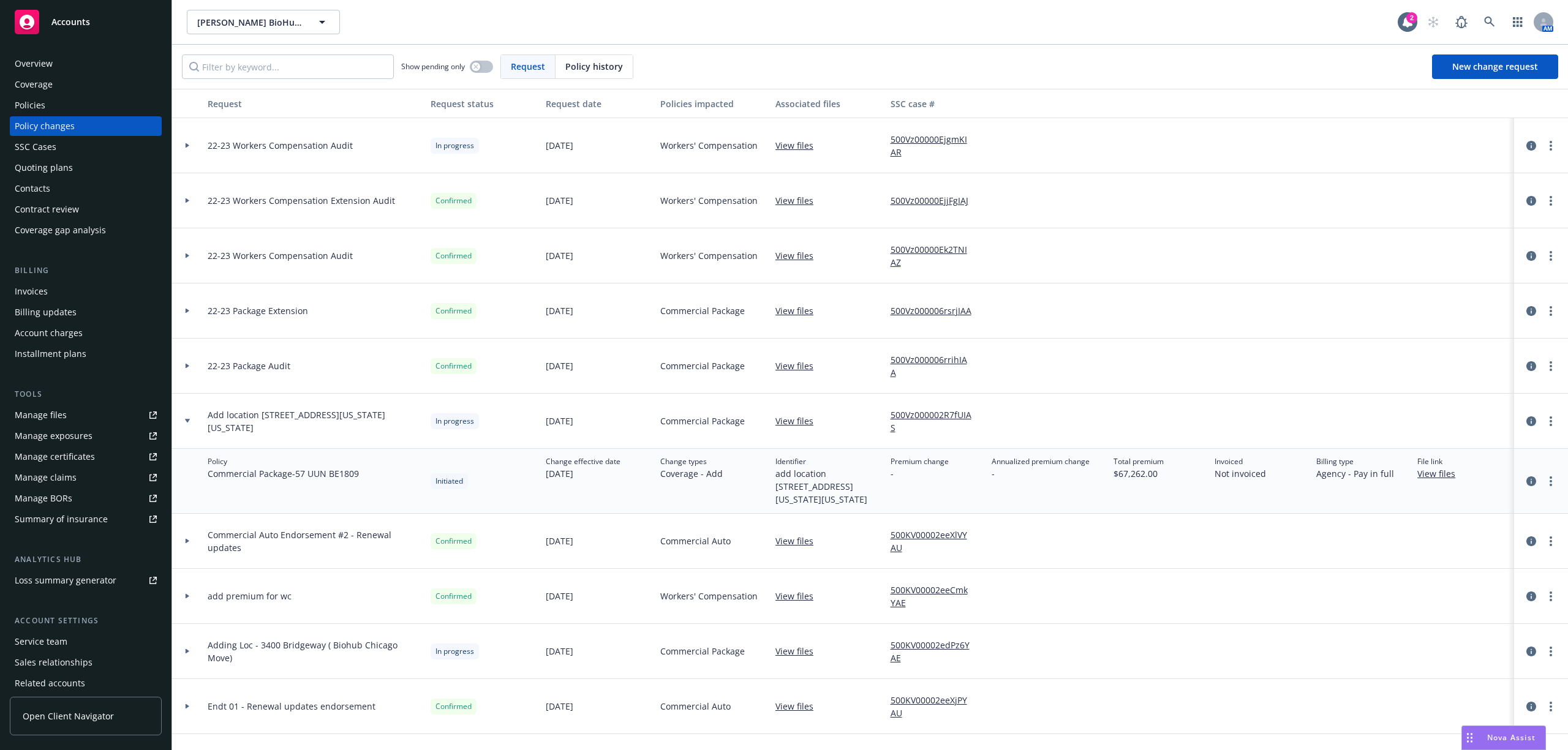
click at [192, 422] on div at bounding box center [187, 421] width 21 height 4
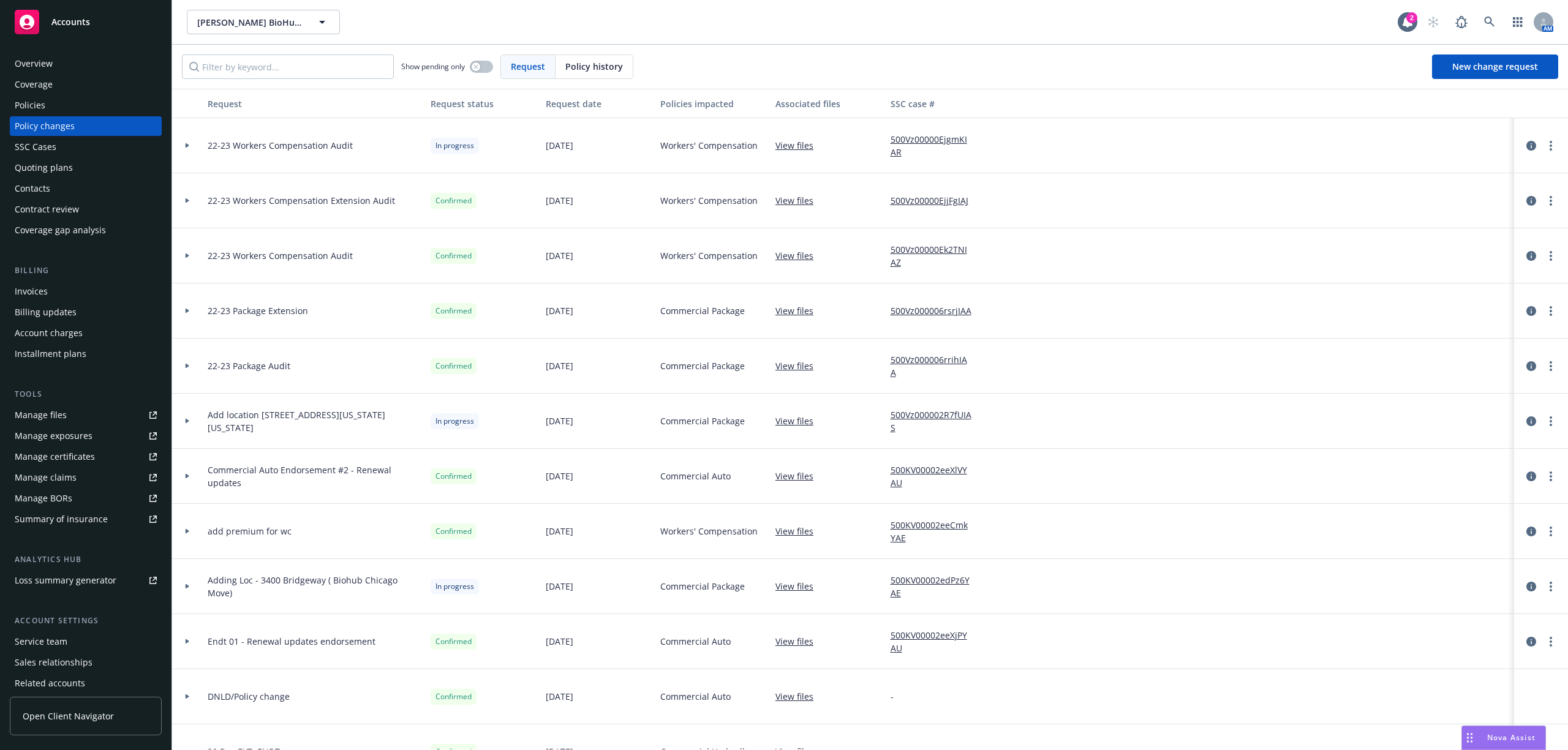
click at [188, 476] on icon at bounding box center [187, 476] width 3 height 5
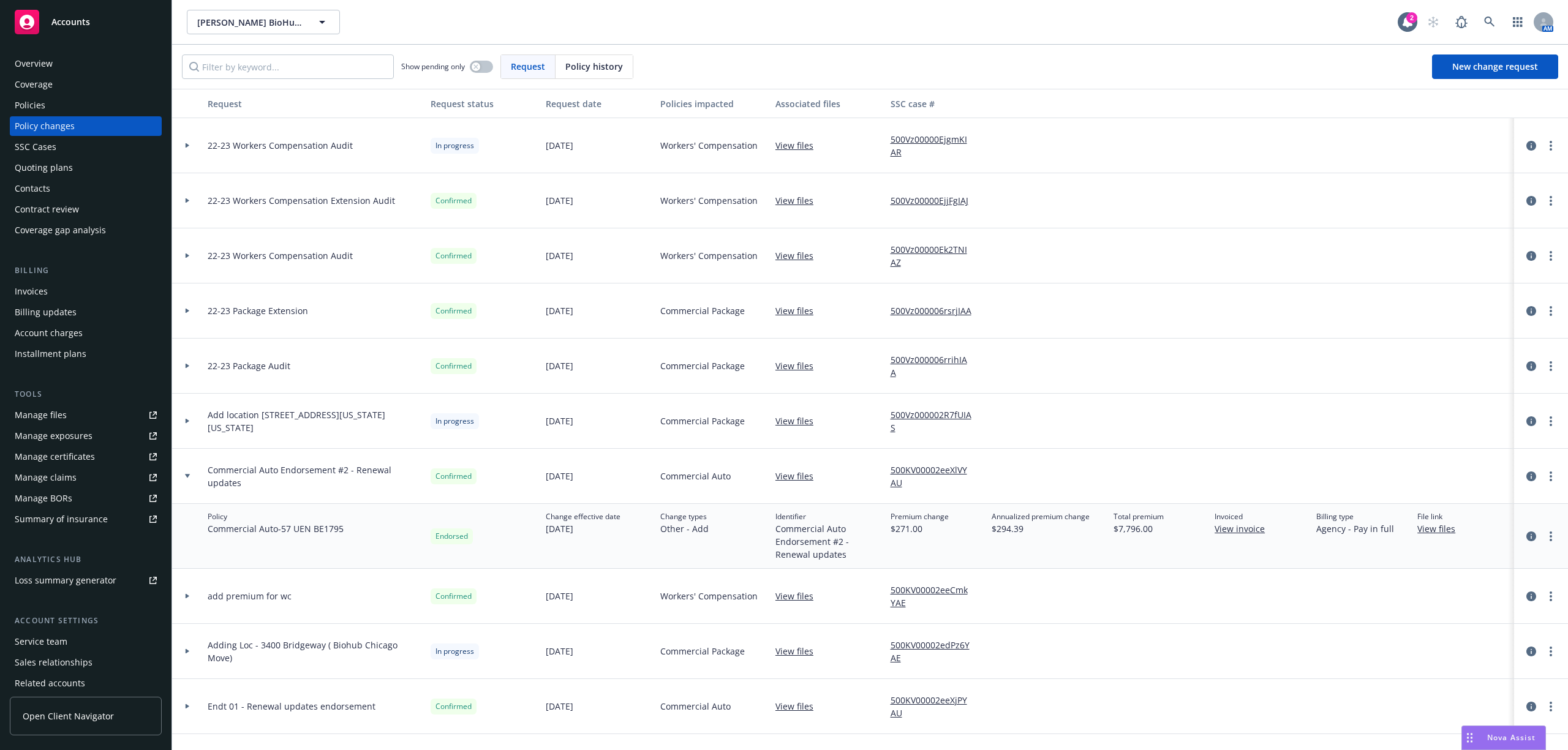
click at [190, 476] on div at bounding box center [187, 476] width 21 height 4
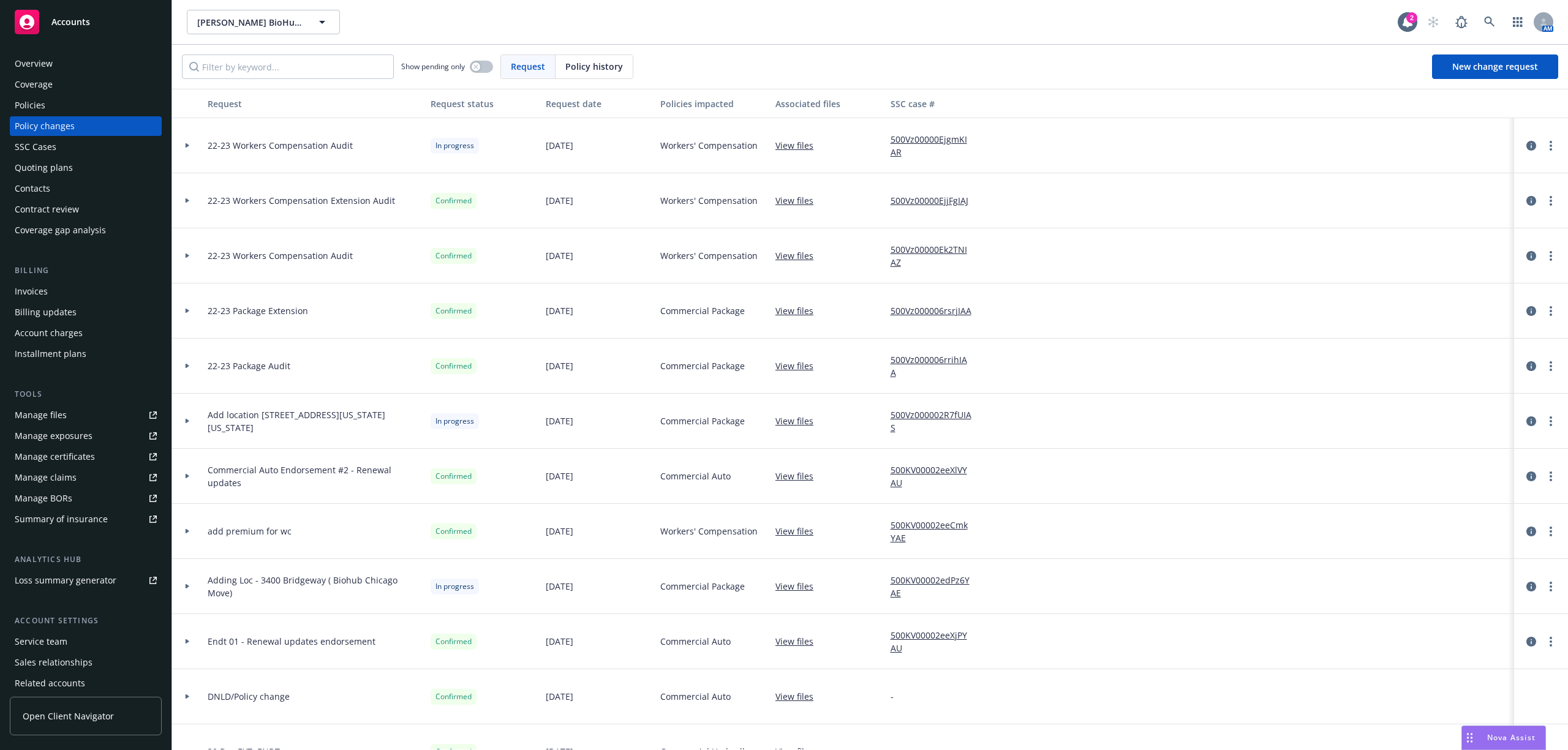
click at [191, 532] on div at bounding box center [187, 531] width 21 height 4
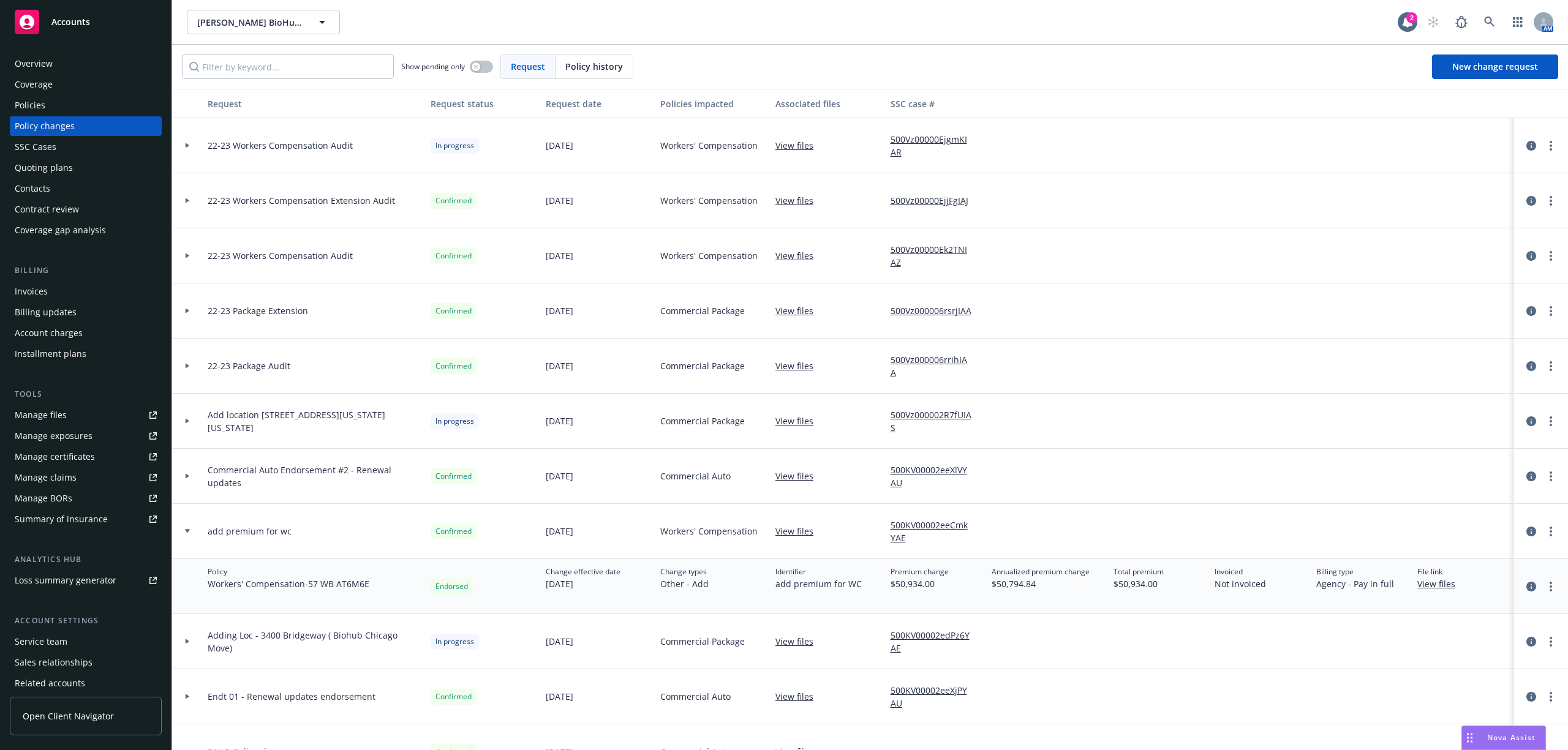
click at [191, 532] on div at bounding box center [187, 531] width 21 height 4
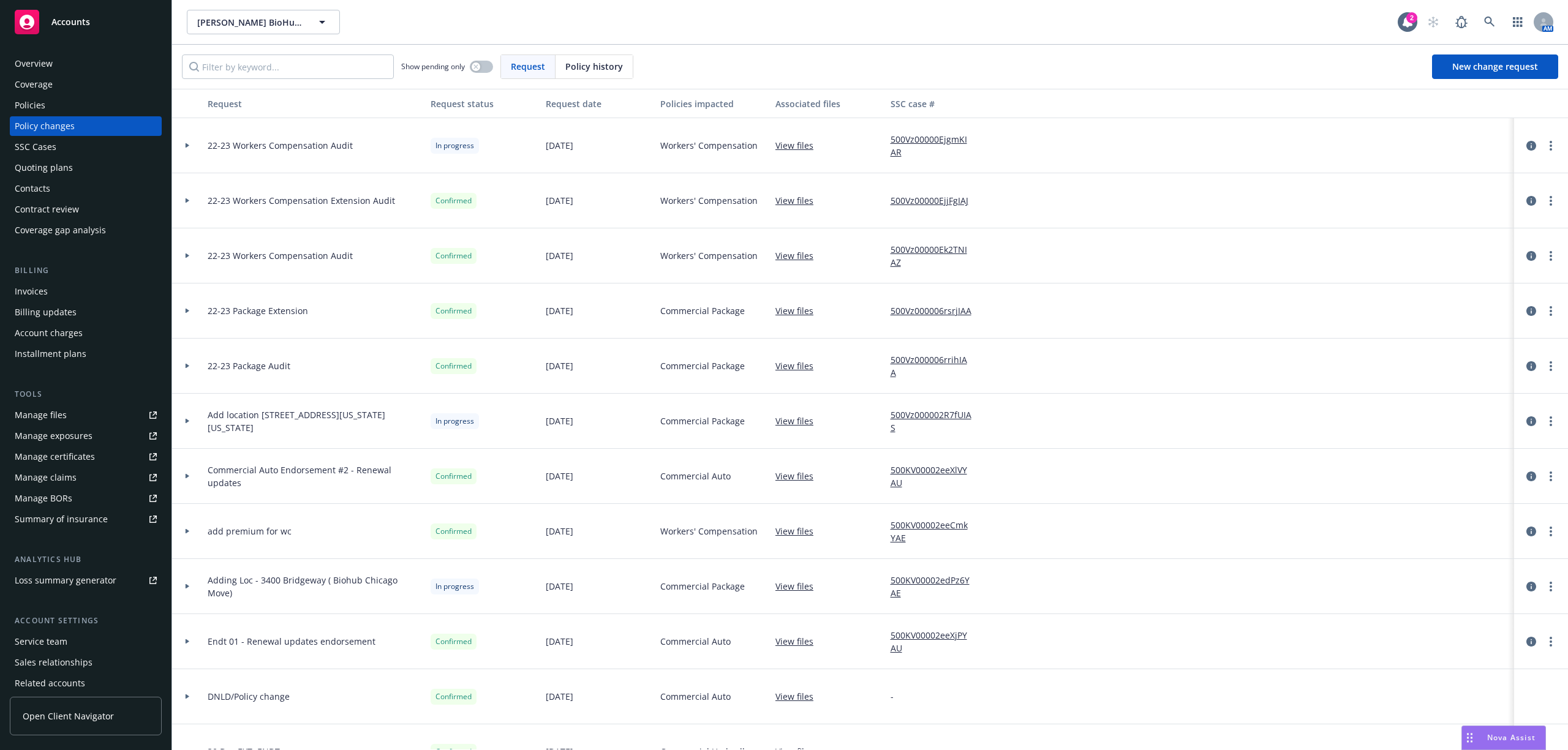
click at [93, 99] on div "Policies" at bounding box center [85, 105] width 142 height 19
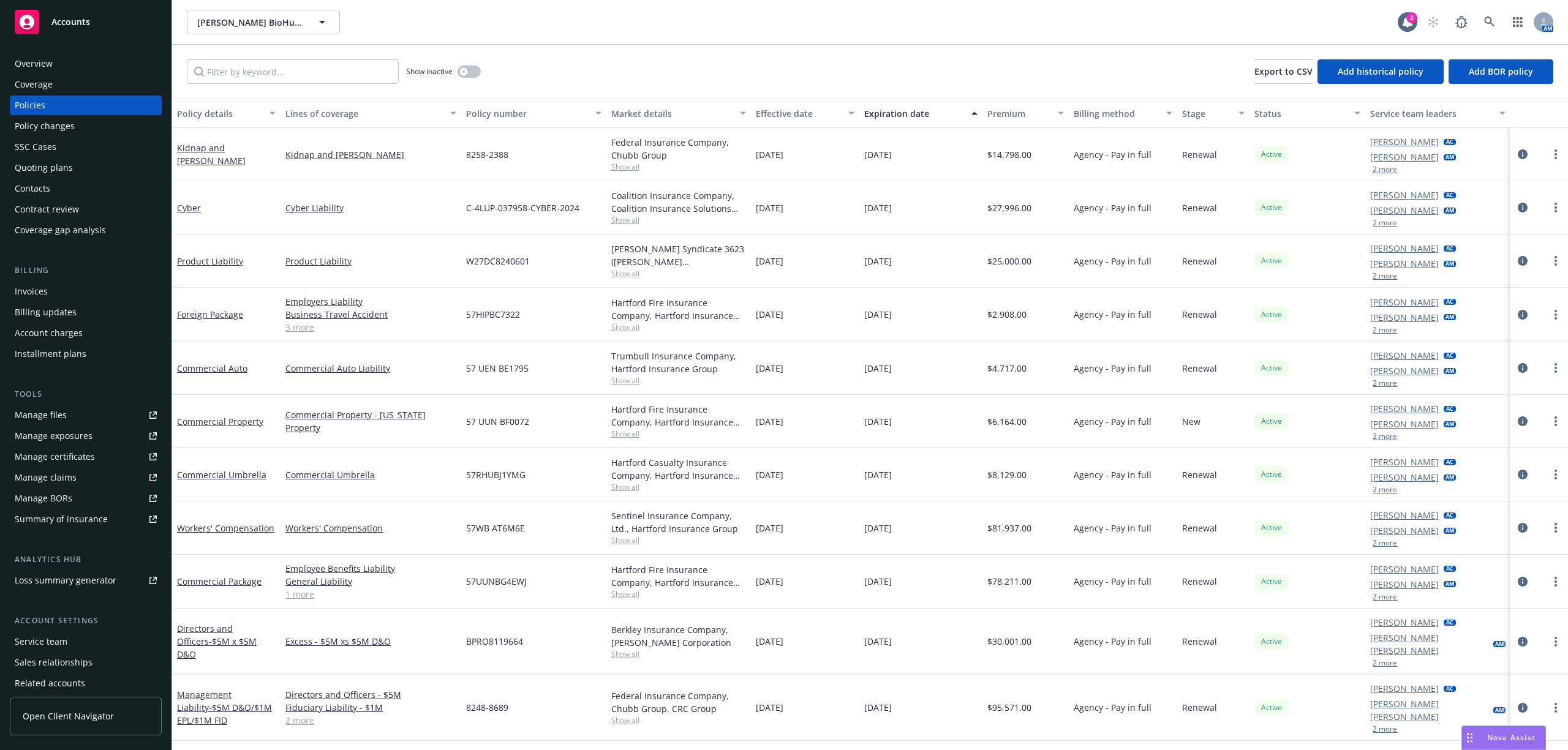
click at [64, 126] on div "Policy changes" at bounding box center [44, 126] width 60 height 19
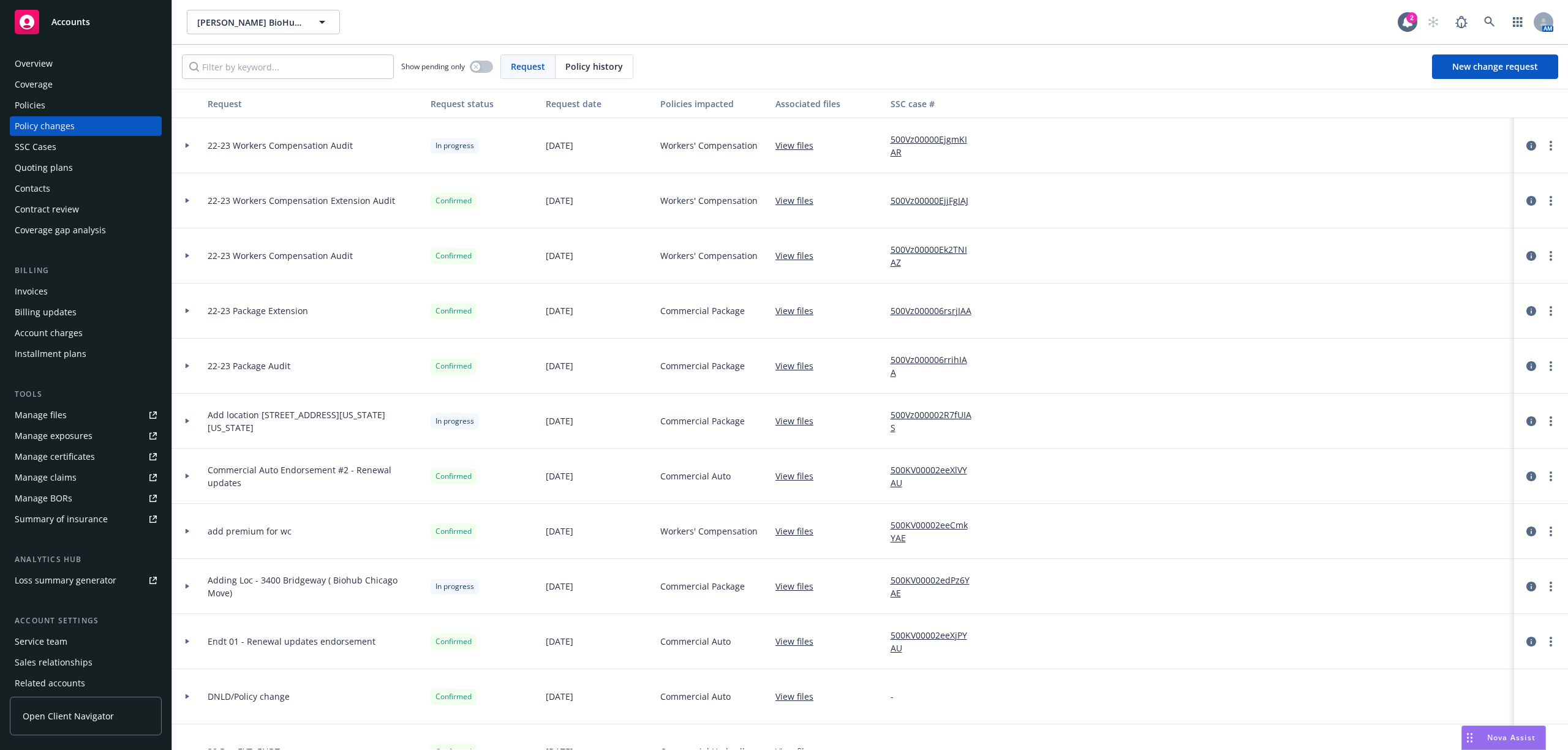
click at [67, 94] on div "Overview Coverage Policies Policy changes SSC Cases Quoting plans Contacts Cont…" at bounding box center [86, 147] width 152 height 186
click at [66, 101] on div "Policies" at bounding box center [85, 105] width 142 height 19
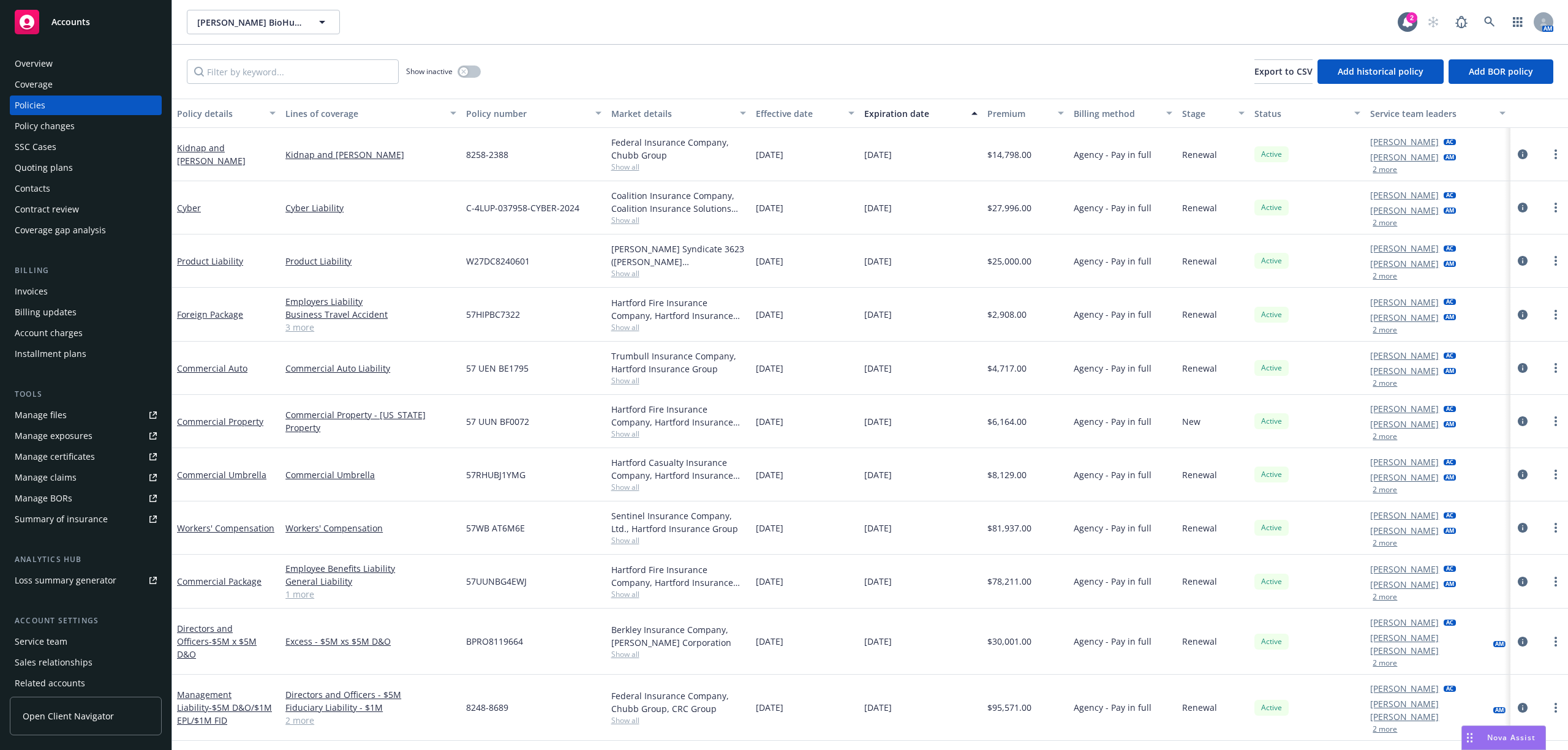
click at [50, 121] on div "Policy changes" at bounding box center [44, 126] width 60 height 19
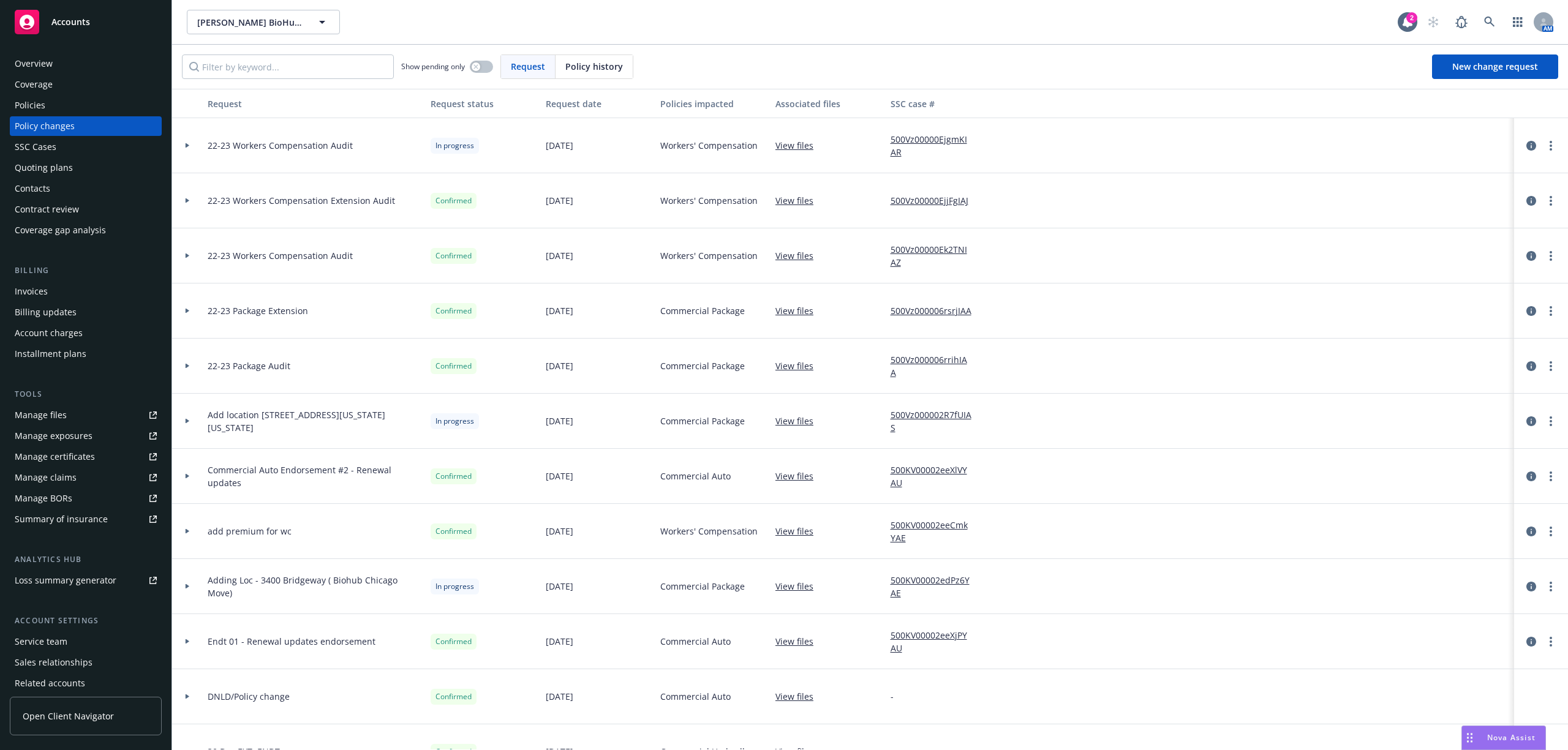
click at [40, 103] on div "Policies" at bounding box center [30, 105] width 31 height 19
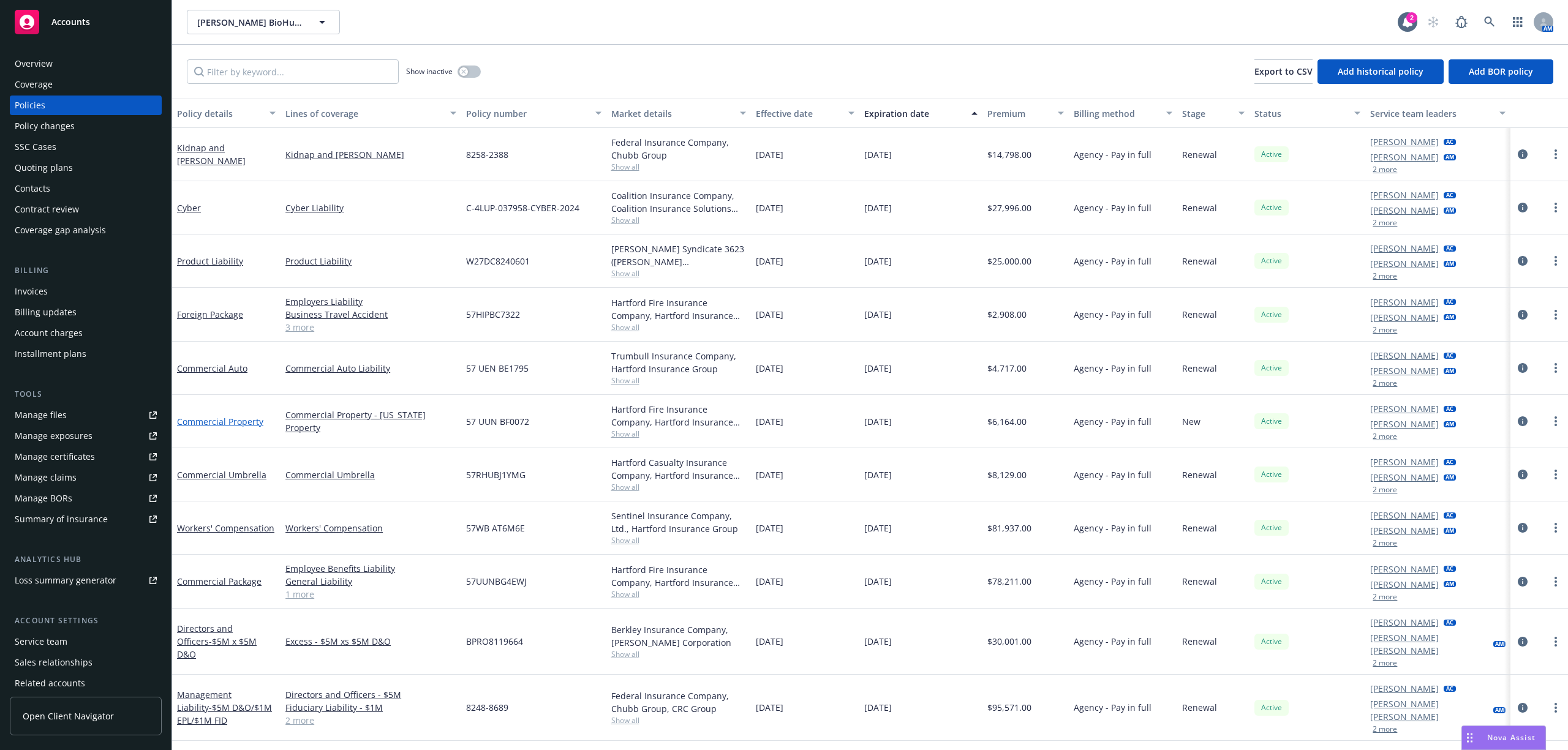
click at [231, 424] on link "Commercial Property" at bounding box center [220, 421] width 86 height 11
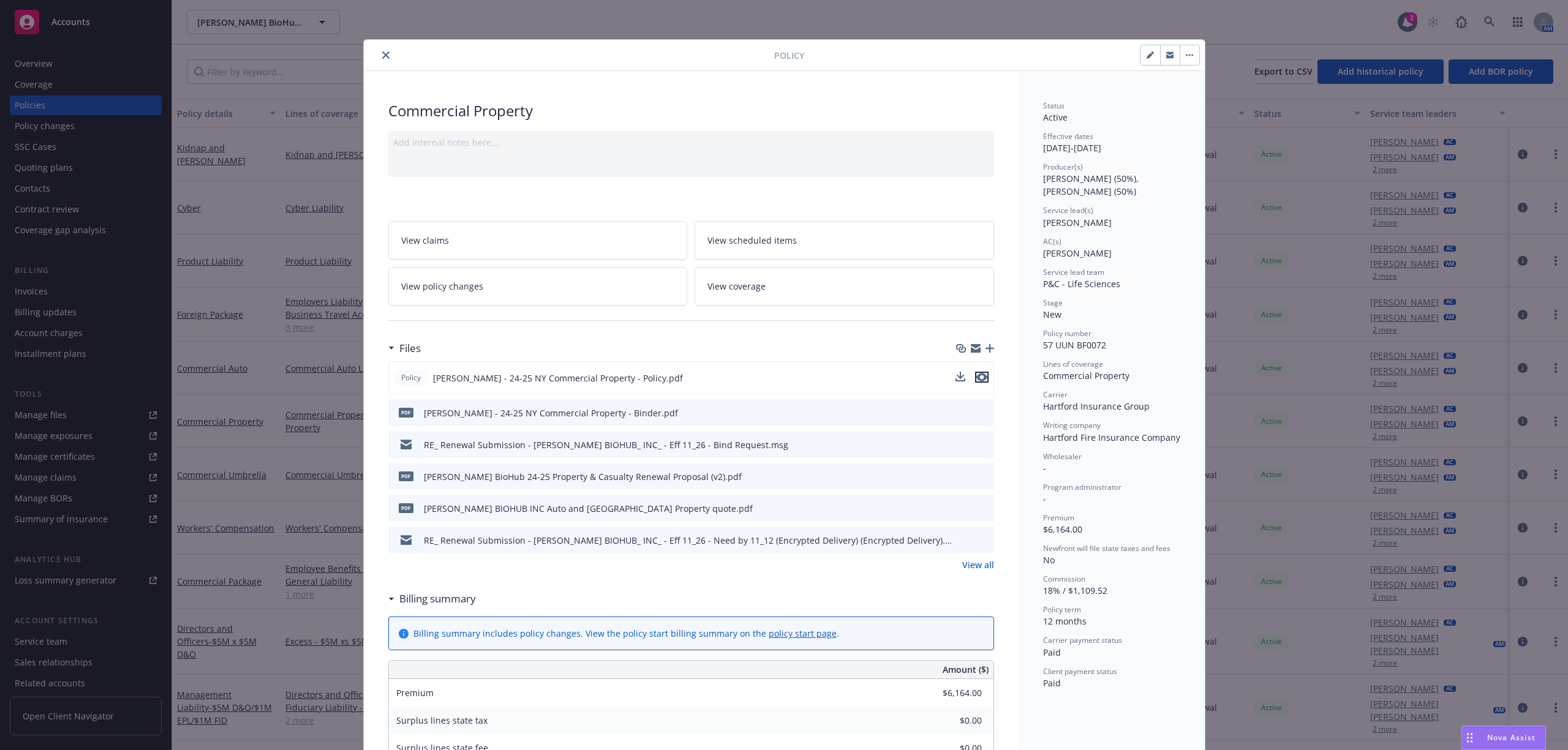
click at [976, 378] on icon "preview file" at bounding box center [981, 377] width 11 height 9
click at [383, 58] on icon "close" at bounding box center [386, 55] width 7 height 7
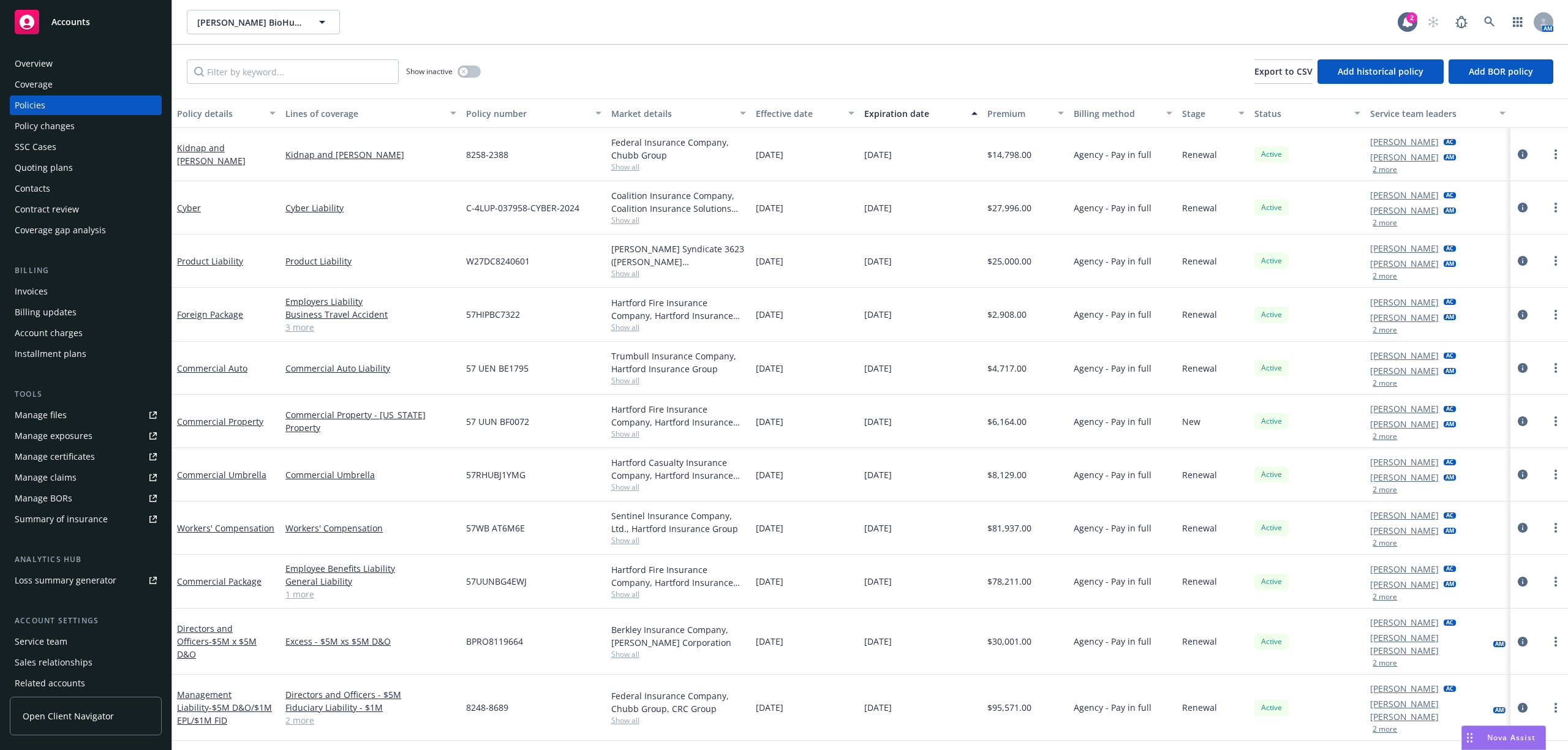
click at [57, 130] on div "Policy changes" at bounding box center [44, 126] width 60 height 19
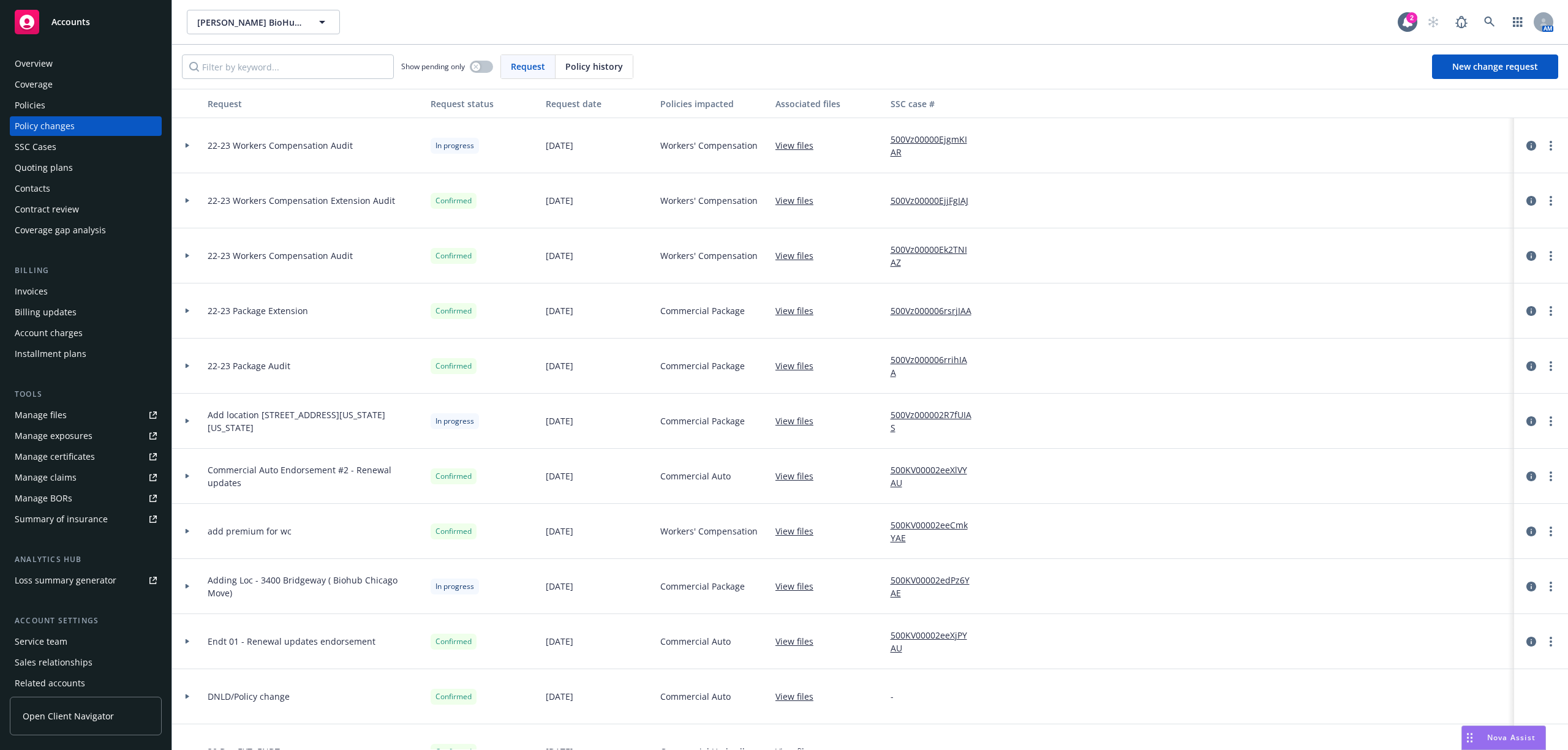
click at [186, 147] on icon at bounding box center [187, 145] width 3 height 5
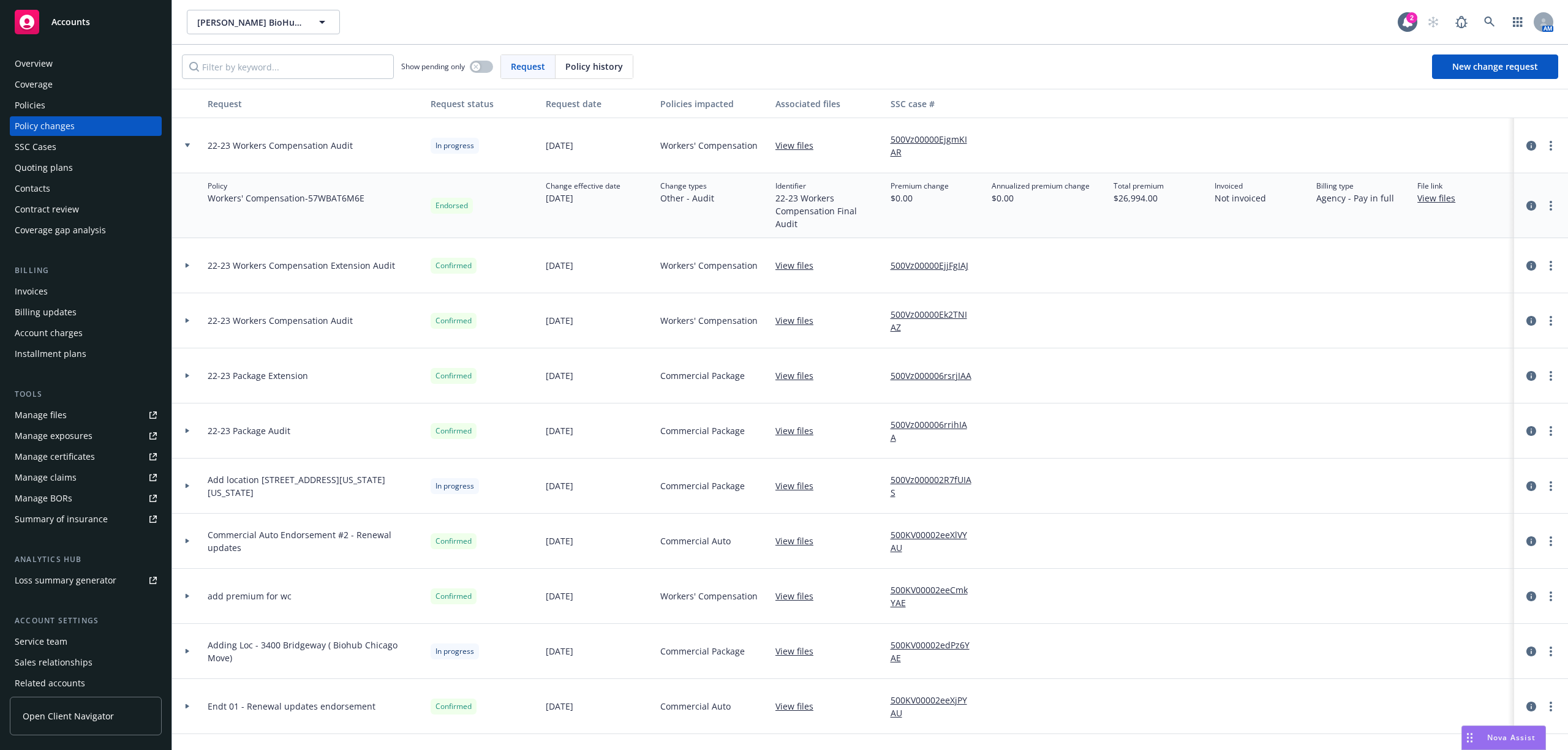
click at [190, 484] on icon at bounding box center [187, 486] width 5 height 4
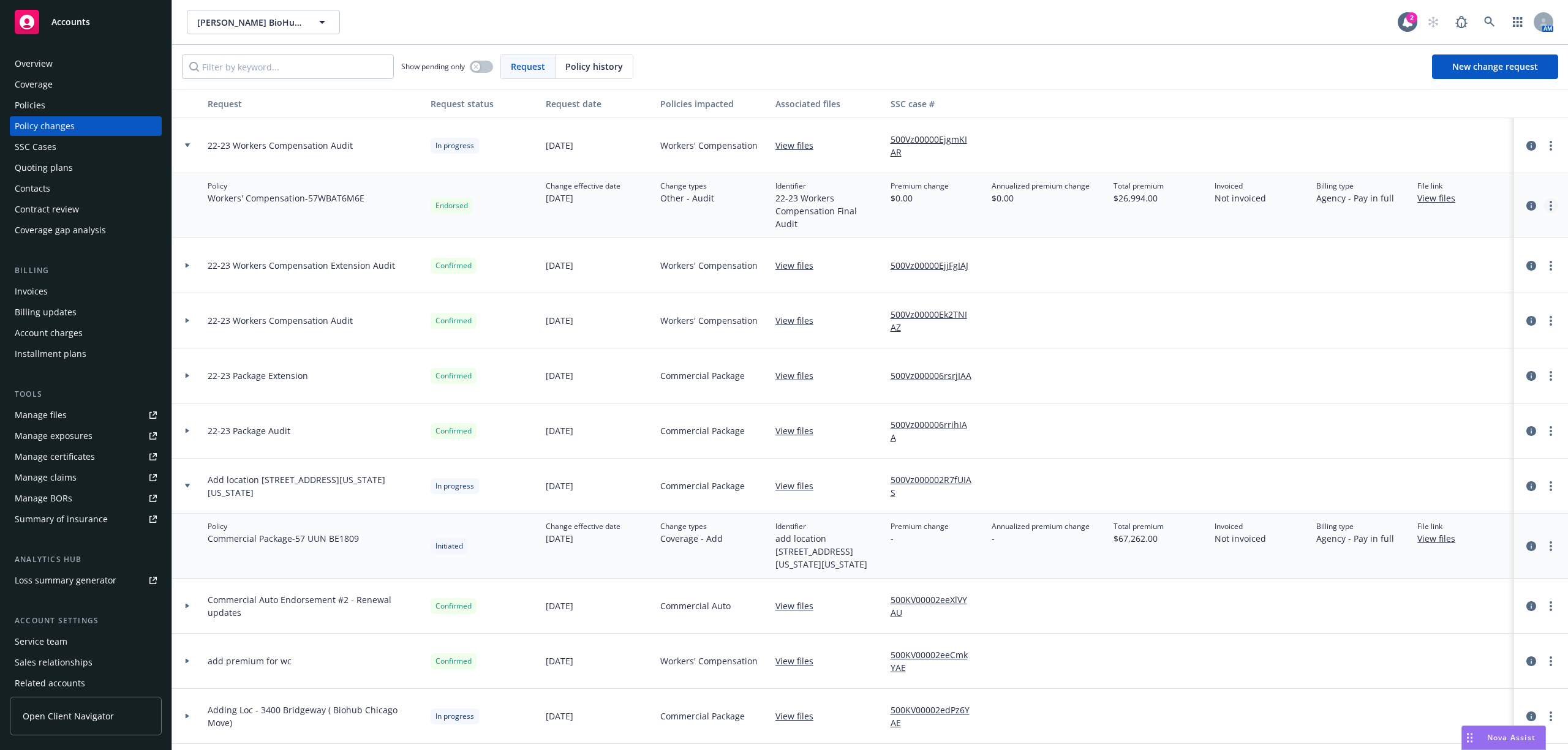
click at [1544, 204] on link "more" at bounding box center [1551, 206] width 15 height 15
click at [1401, 245] on link "Resume workflow" at bounding box center [1440, 250] width 210 height 24
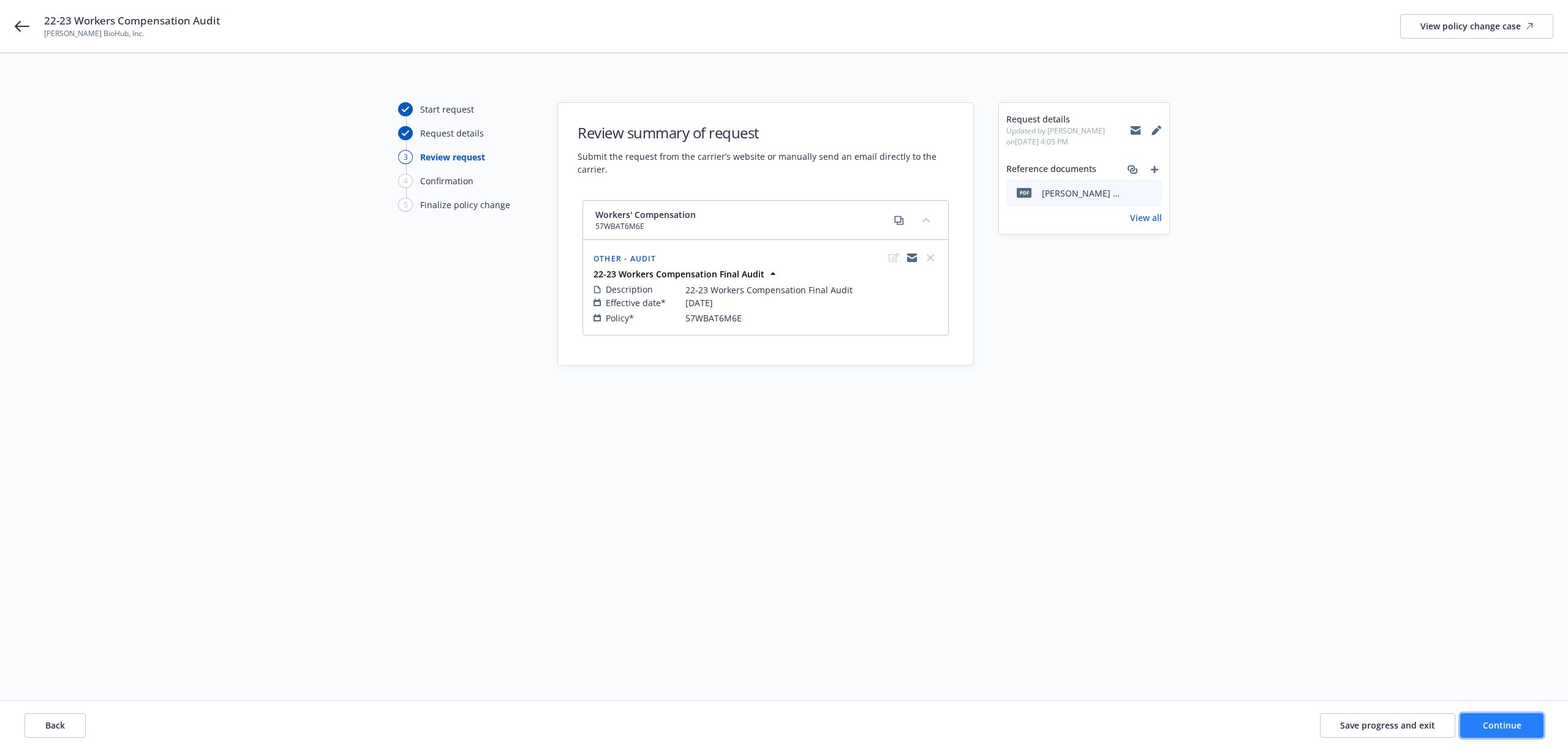
click at [1501, 731] on button "Continue" at bounding box center [1501, 726] width 83 height 24
select select "ACCEPTED"
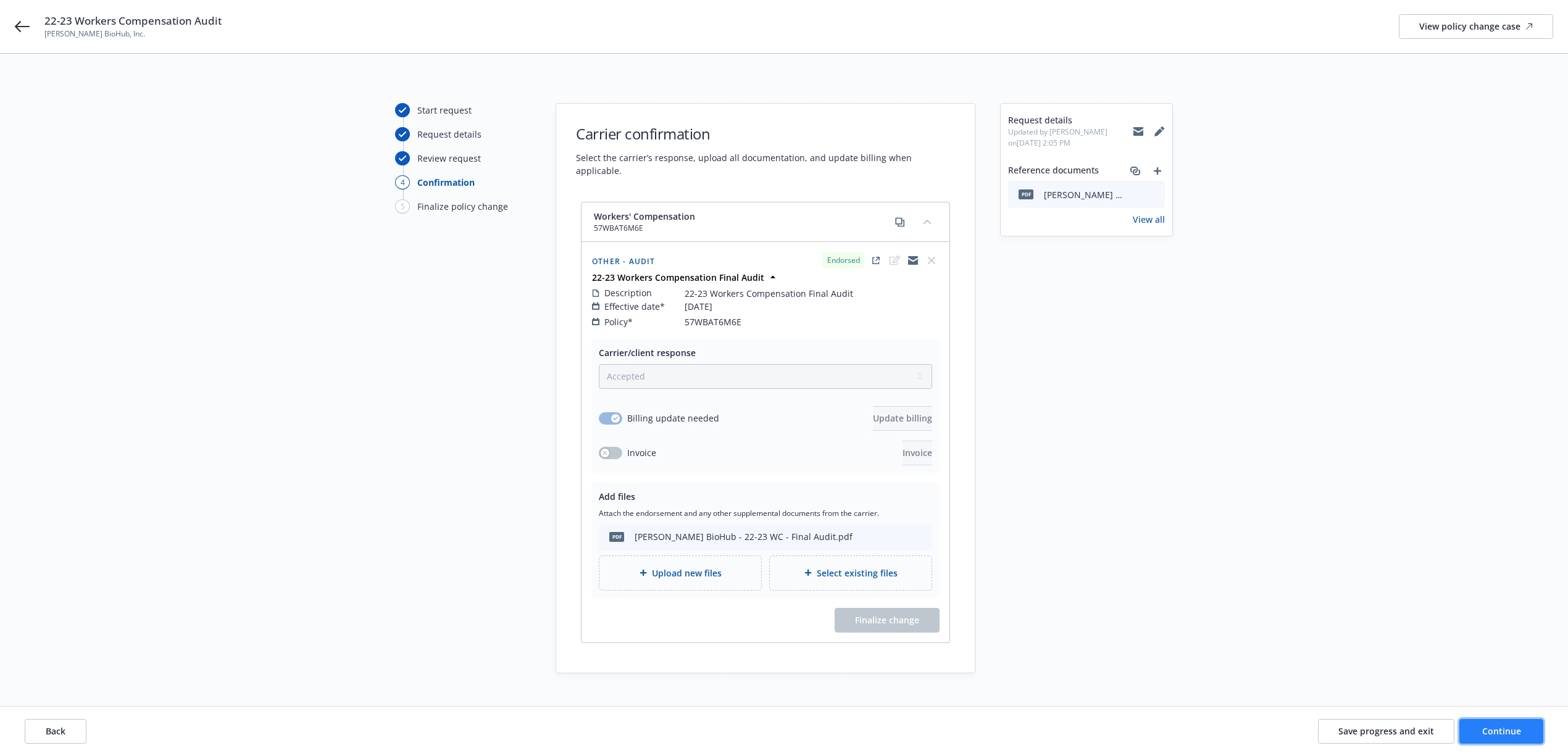
click at [1506, 724] on button "Continue" at bounding box center [1502, 732] width 84 height 24
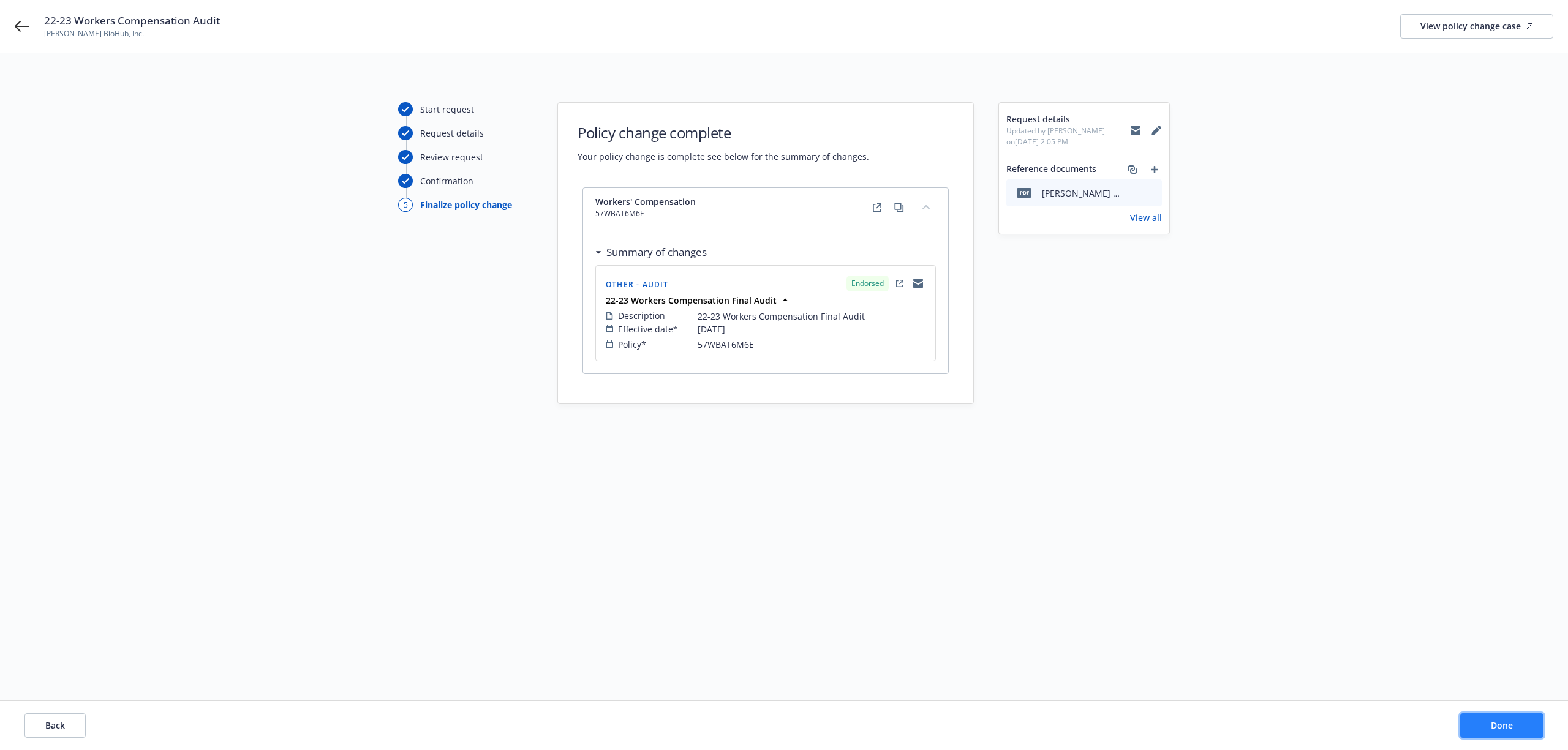
click at [1517, 724] on button "Done" at bounding box center [1501, 726] width 83 height 24
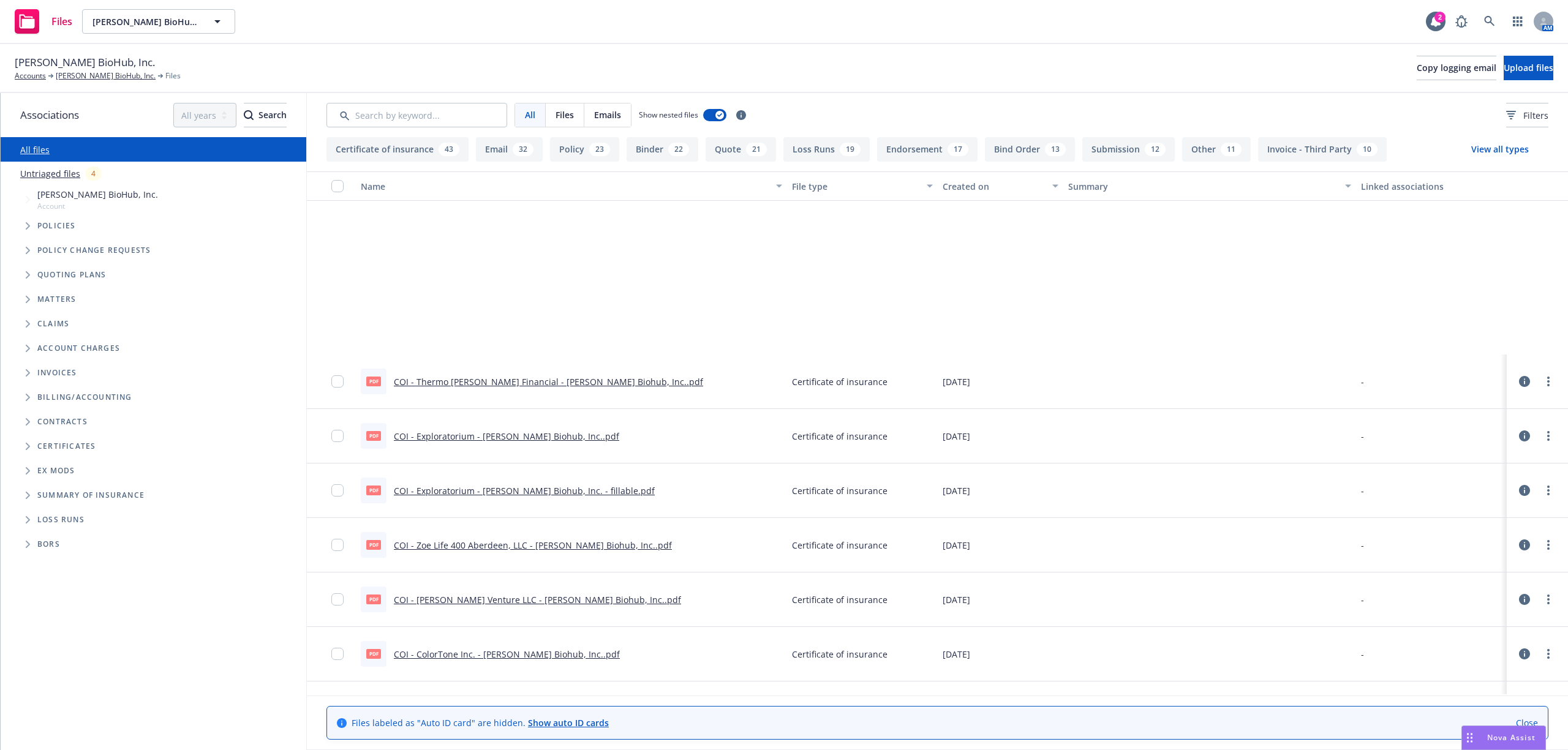
scroll to position [1142, 0]
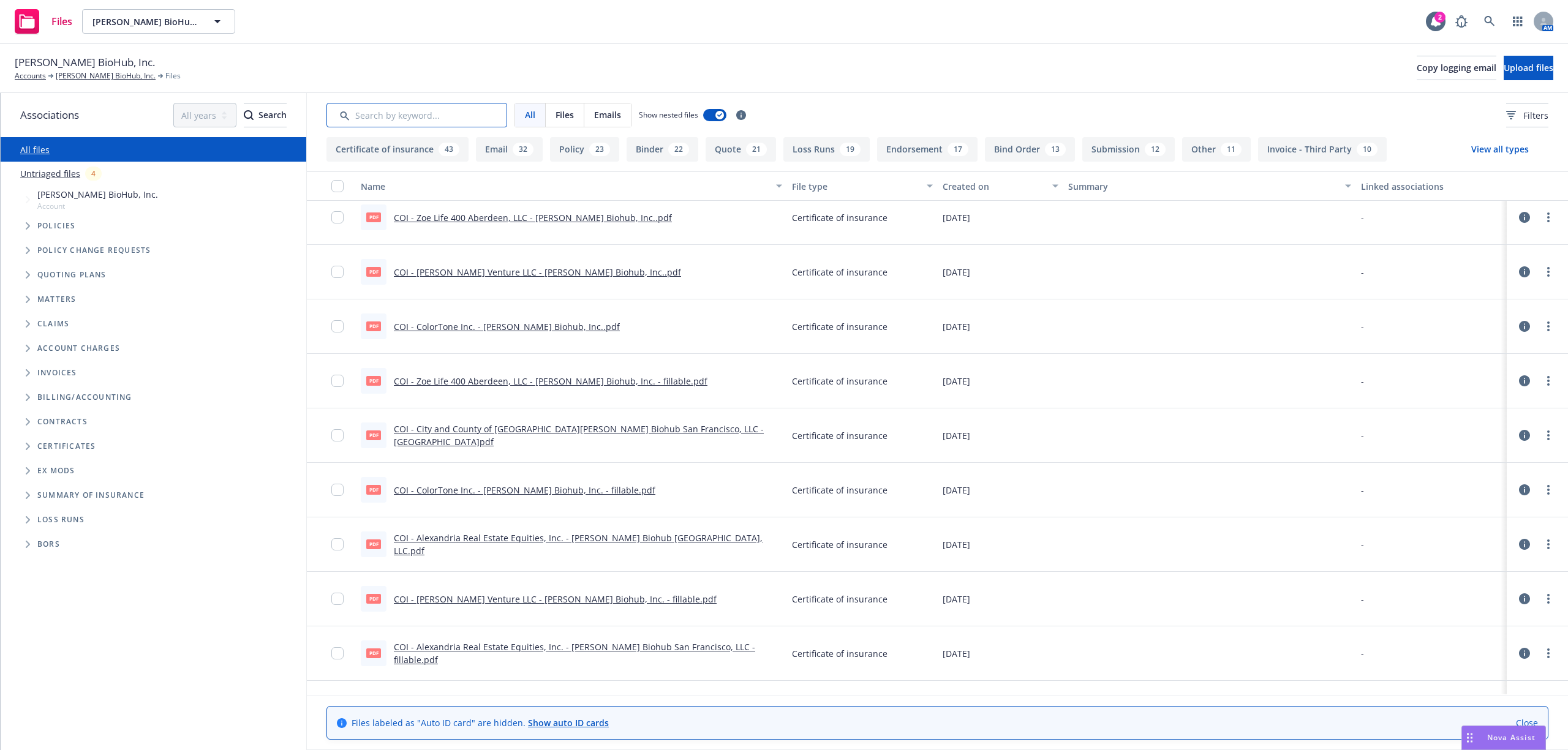
click at [371, 116] on input "Search by keyword..." at bounding box center [417, 115] width 181 height 24
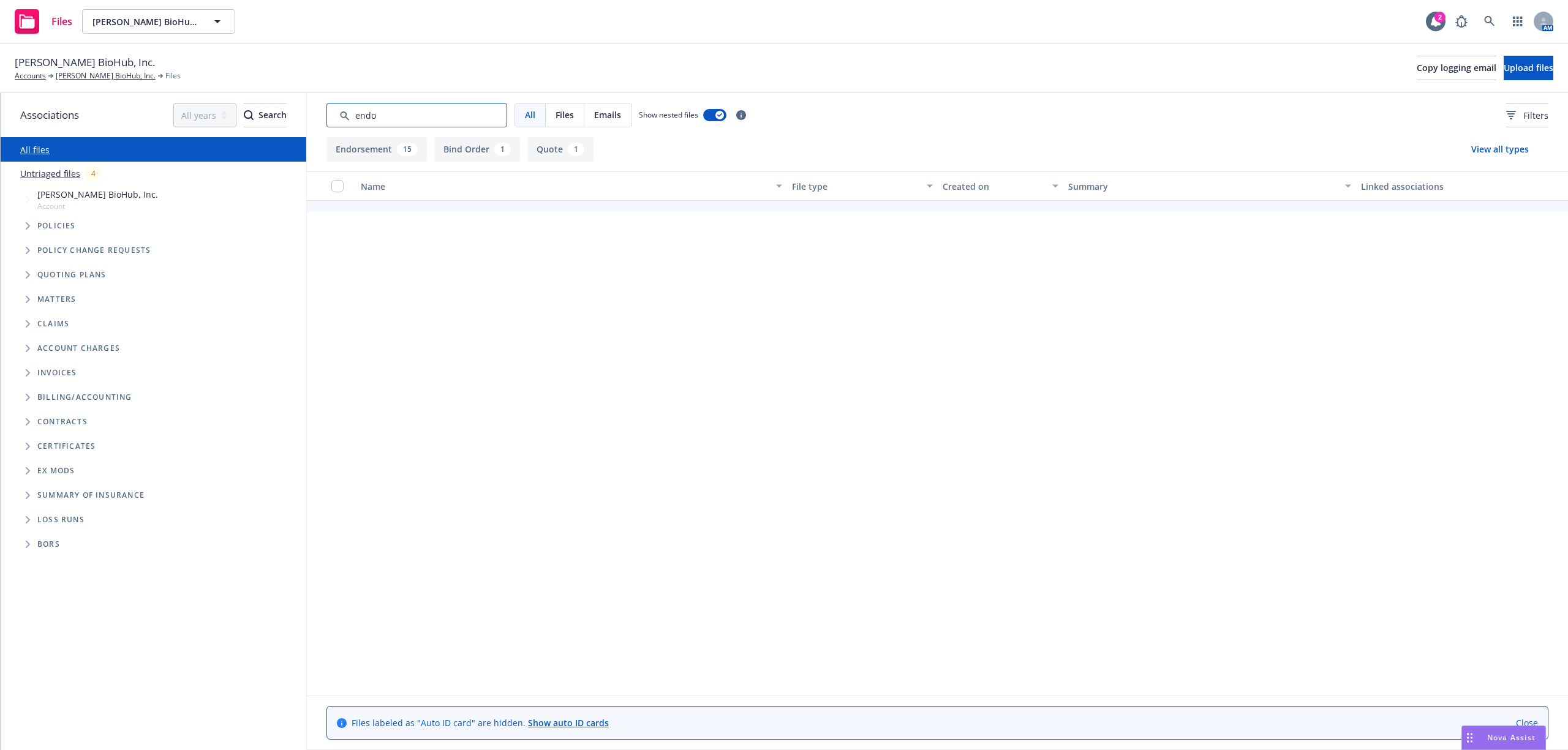
scroll to position [422, 0]
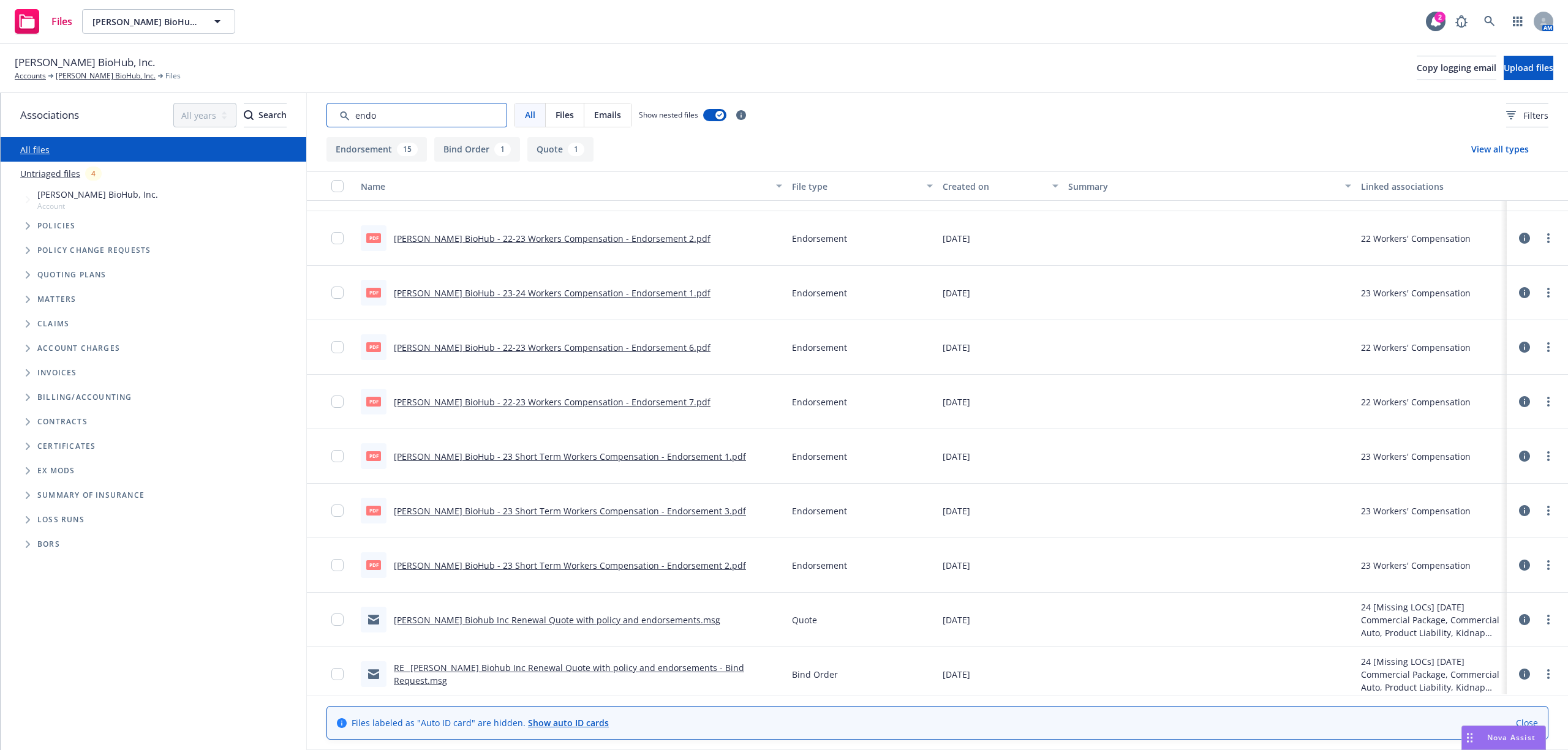
type input "endo"
click at [1365, 190] on div "Linked associations" at bounding box center [1432, 186] width 141 height 13
click at [1391, 183] on div "Linked associations" at bounding box center [1432, 186] width 141 height 13
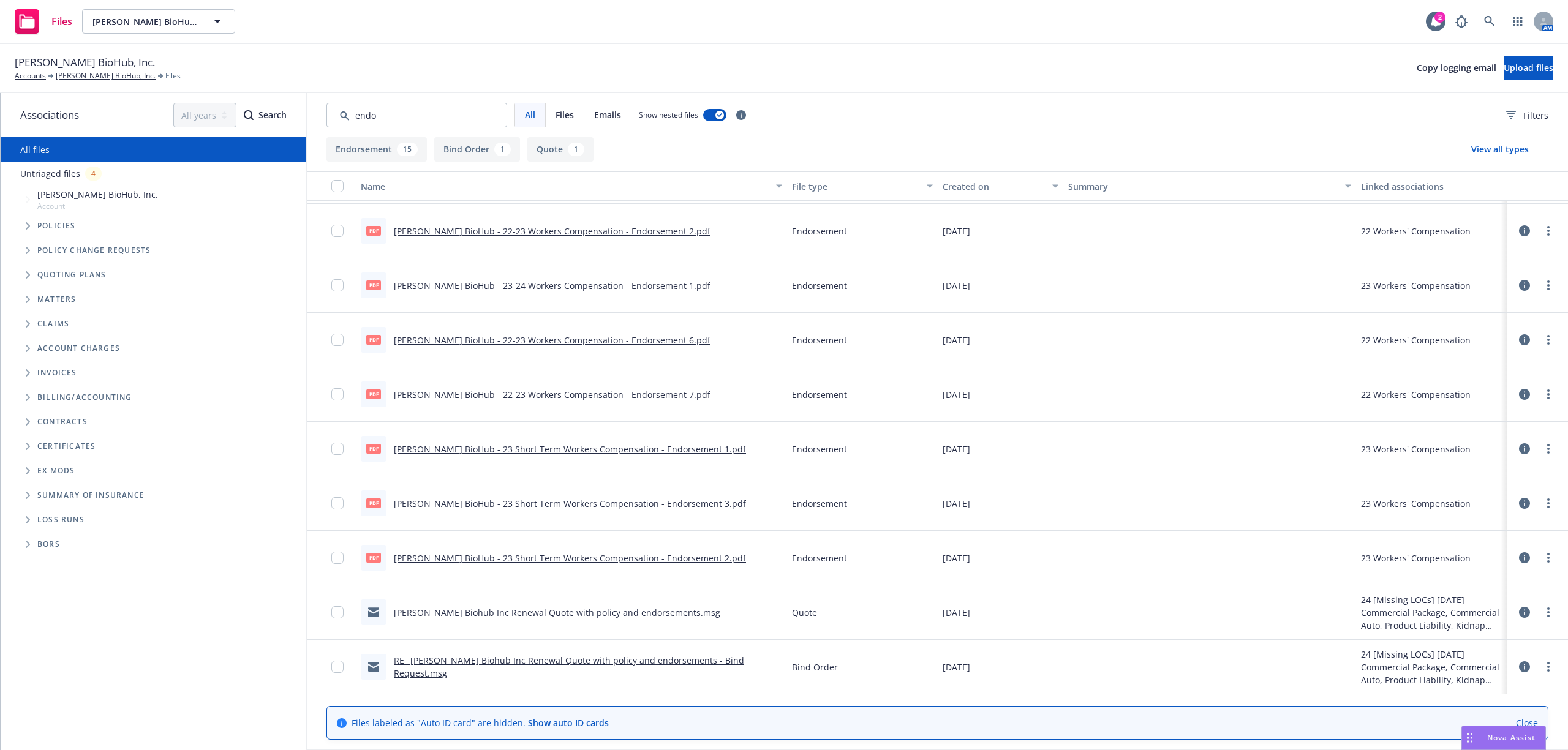
scroll to position [430, 0]
click at [527, 665] on link "RE_ [PERSON_NAME] Biohub Inc Renewal Quote with policy and endorsements - Bind …" at bounding box center [569, 667] width 350 height 24
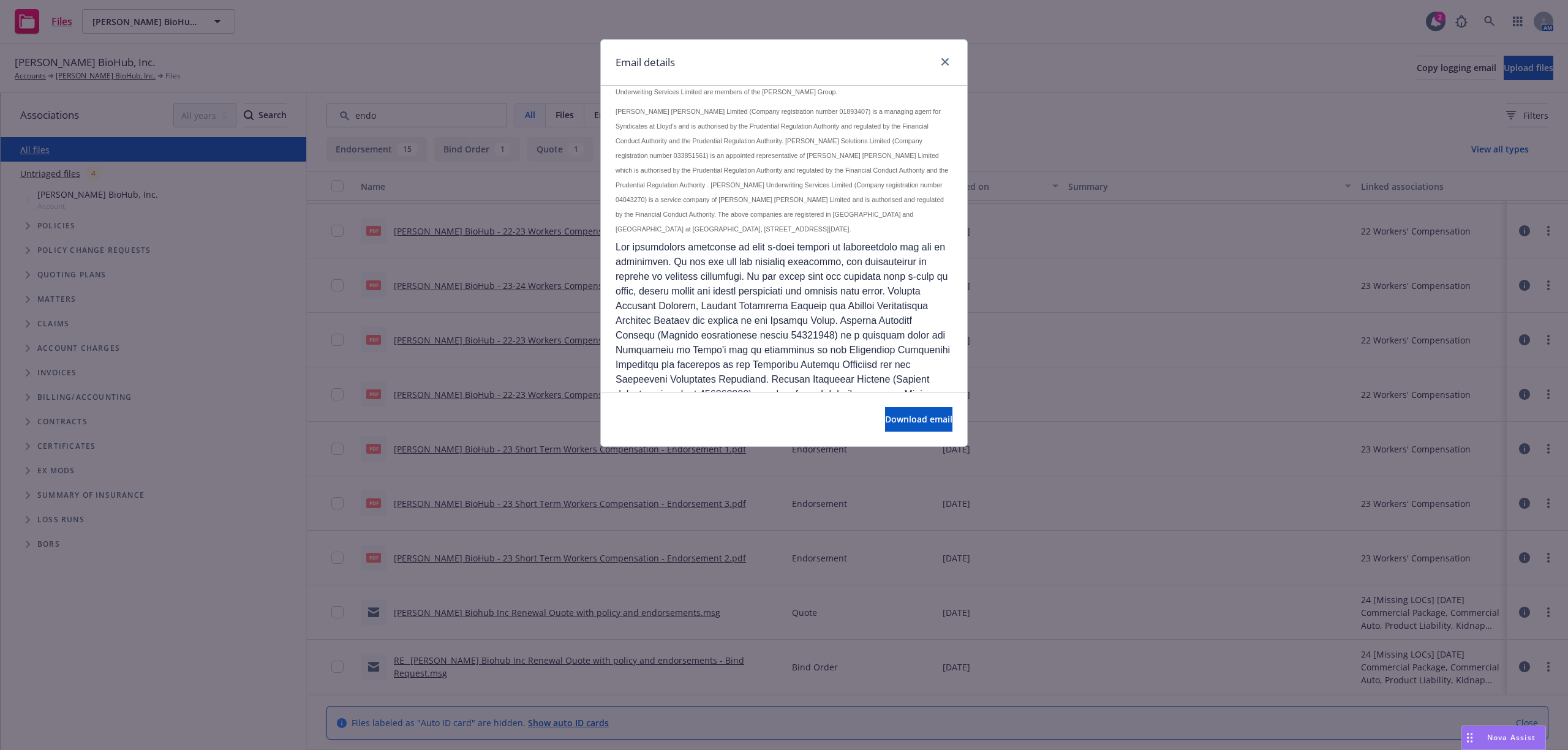
scroll to position [1352, 0]
click at [946, 61] on icon "close" at bounding box center [945, 62] width 7 height 7
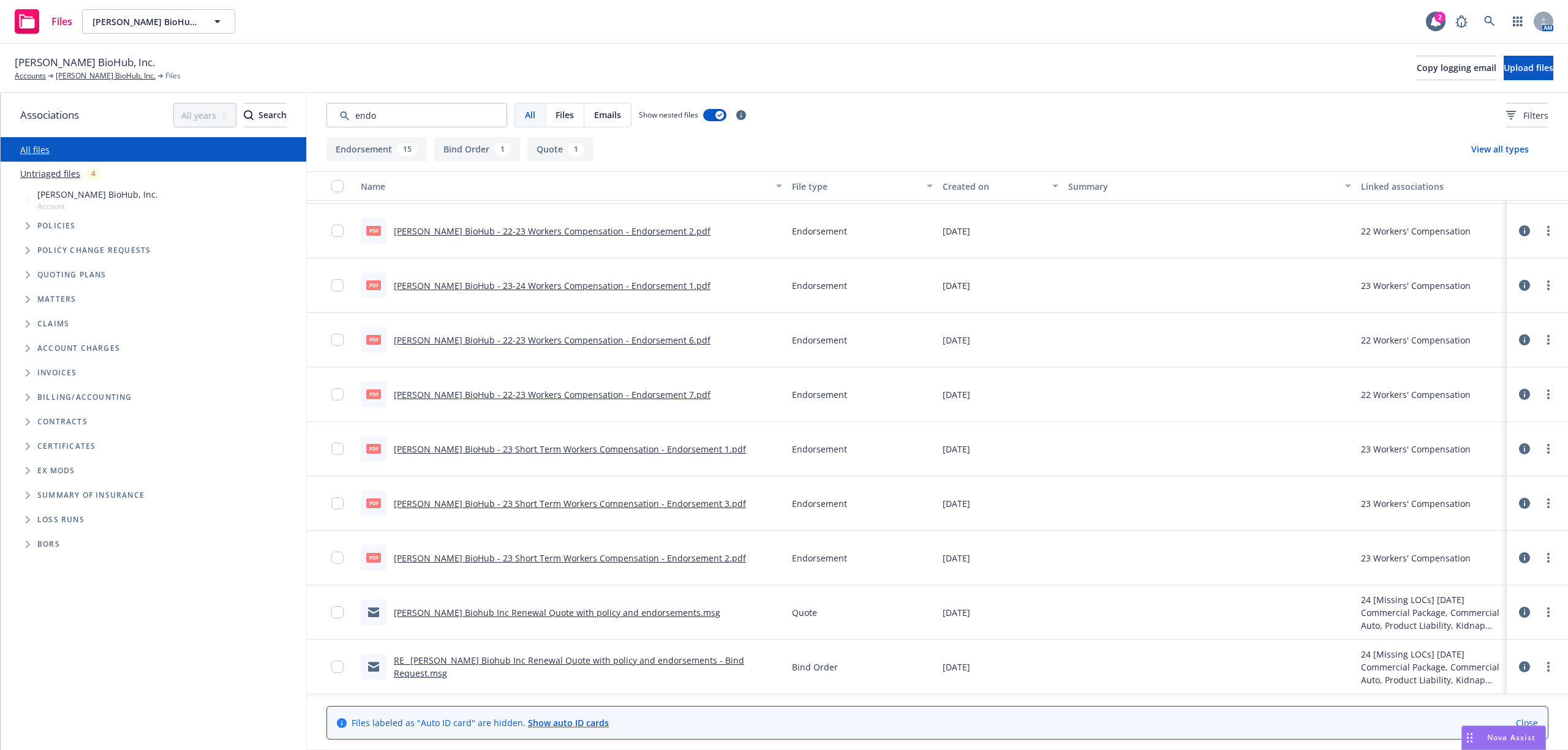
click at [582, 616] on link "[PERSON_NAME] Biohub Inc Renewal Quote with policy and endorsements.msg" at bounding box center [557, 612] width 327 height 11
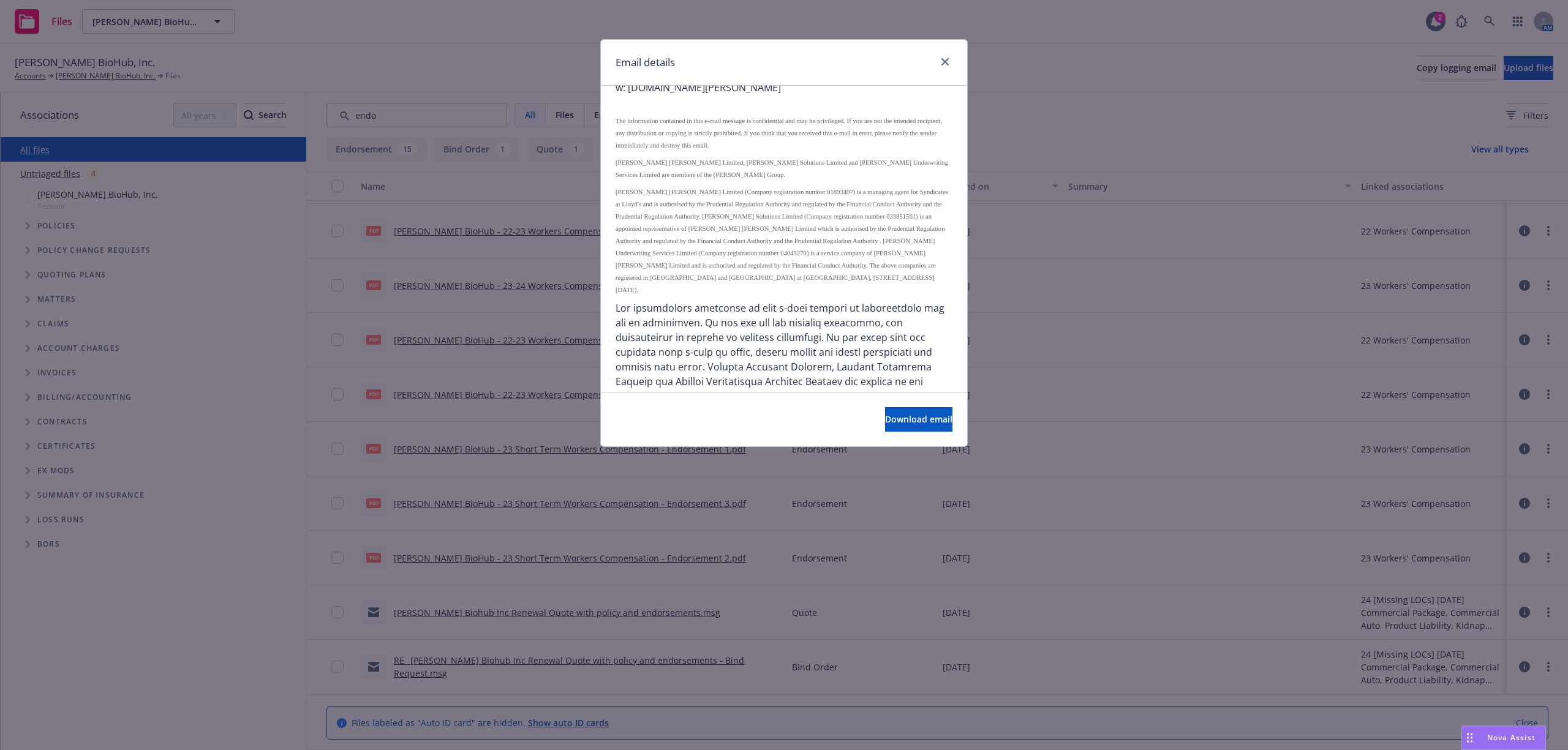
scroll to position [582, 0]
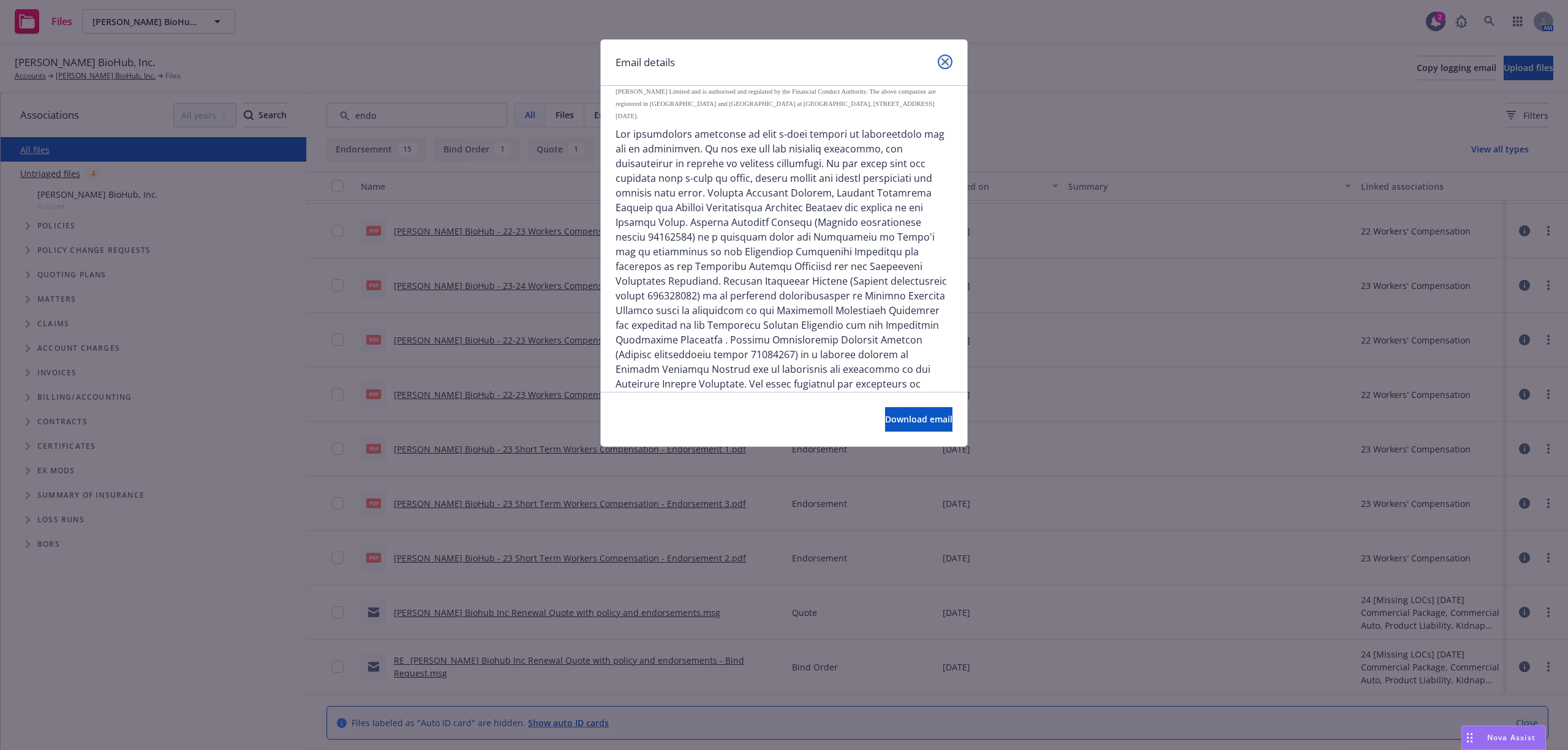
click at [948, 58] on icon "close" at bounding box center [945, 62] width 7 height 7
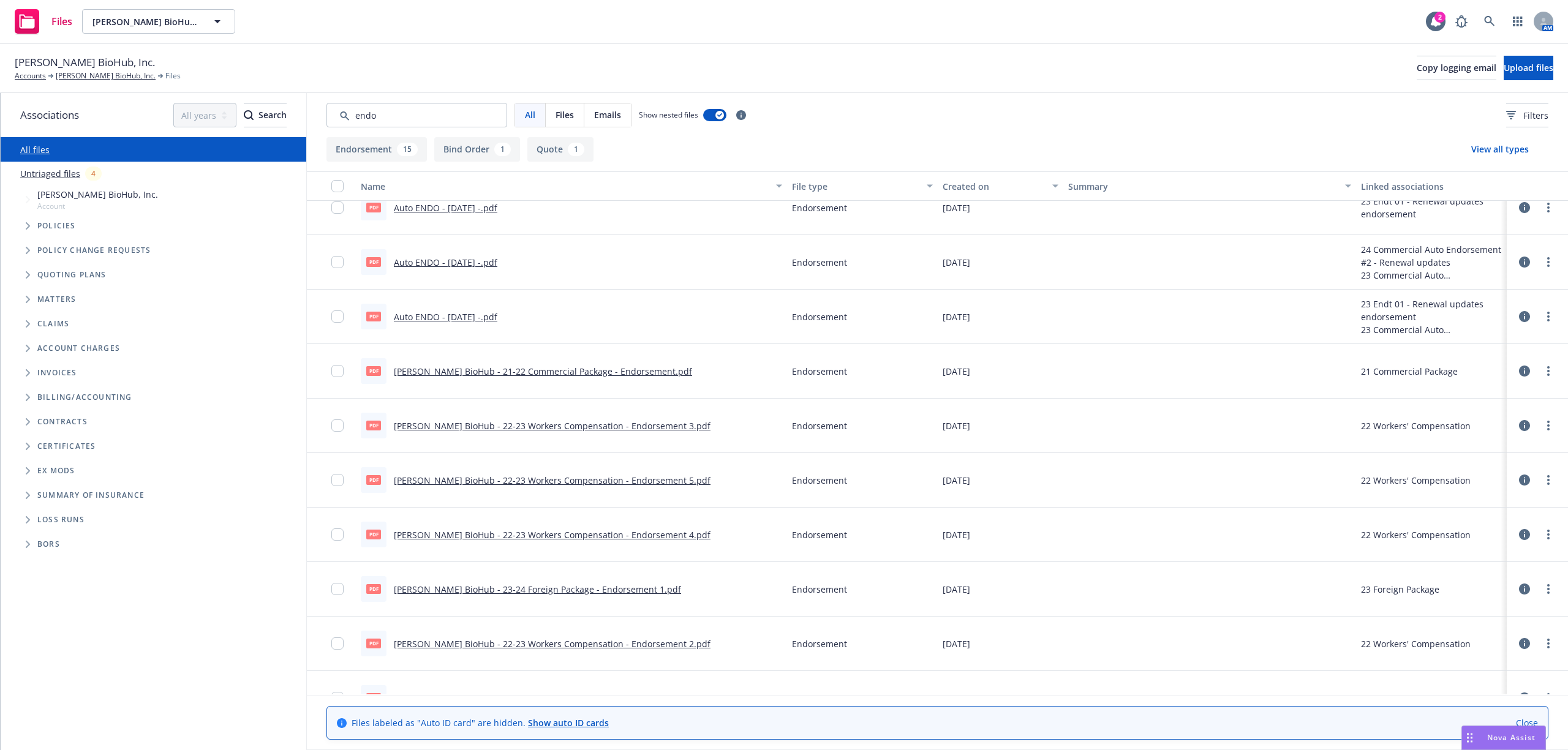
scroll to position [0, 0]
